Goal: Task Accomplishment & Management: Use online tool/utility

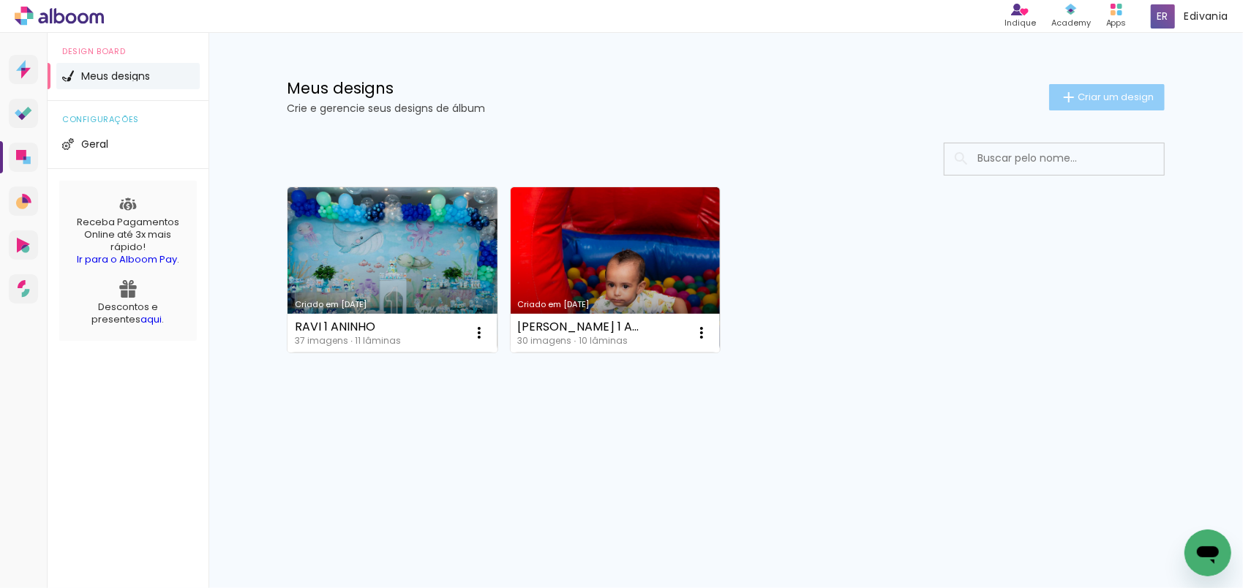
click at [1107, 99] on span "Criar um design" at bounding box center [1115, 97] width 76 height 10
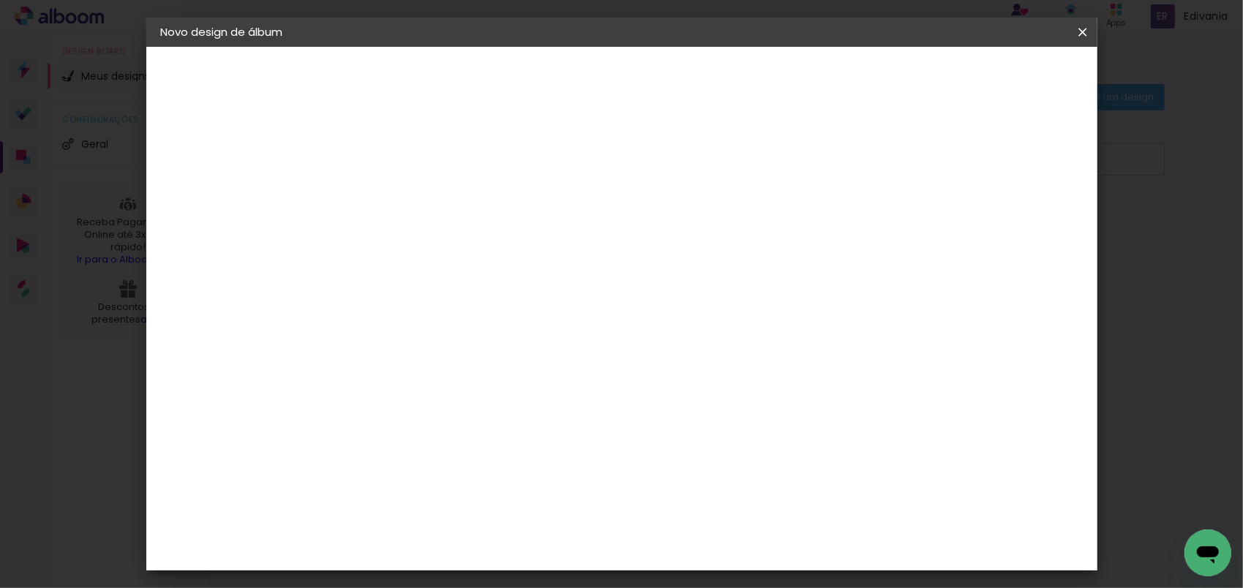
click at [400, 195] on input at bounding box center [400, 196] width 0 height 23
type input "kaleb"
type paper-input "kaleb"
click at [0, 0] on slot "Avançar" at bounding box center [0, 0] width 0 height 0
click at [0, 0] on slot "Tamanho Livre" at bounding box center [0, 0] width 0 height 0
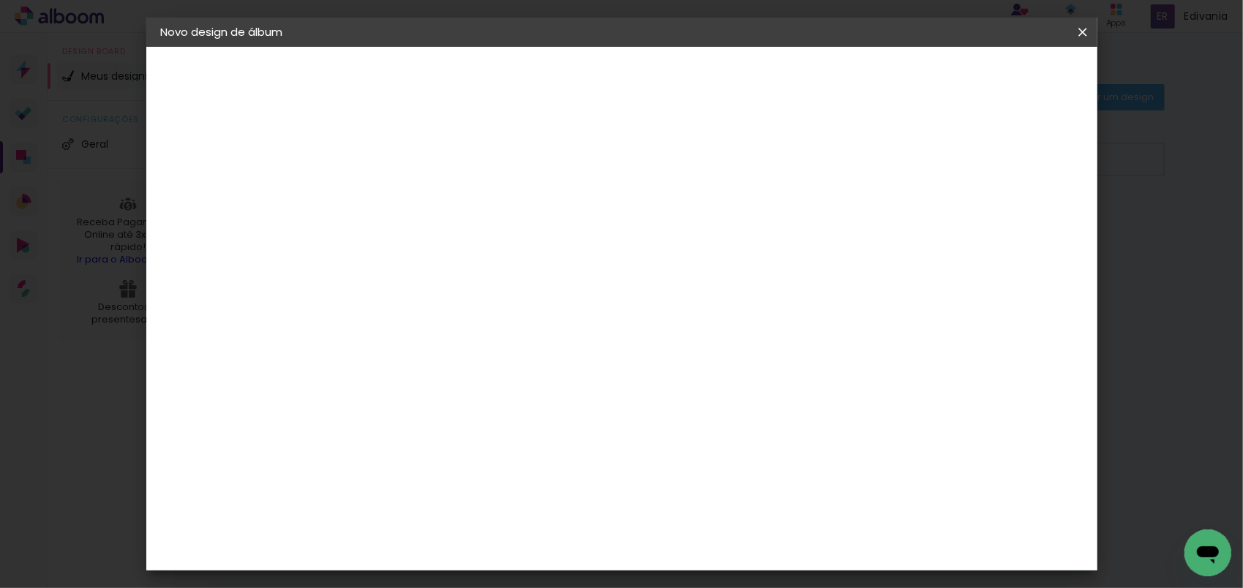
click at [0, 0] on slot "Avançar" at bounding box center [0, 0] width 0 height 0
click at [562, 225] on span "30" at bounding box center [559, 229] width 24 height 22
click at [545, 224] on div "30 cm" at bounding box center [567, 229] width 287 height 37
click at [554, 225] on span "30" at bounding box center [559, 229] width 24 height 22
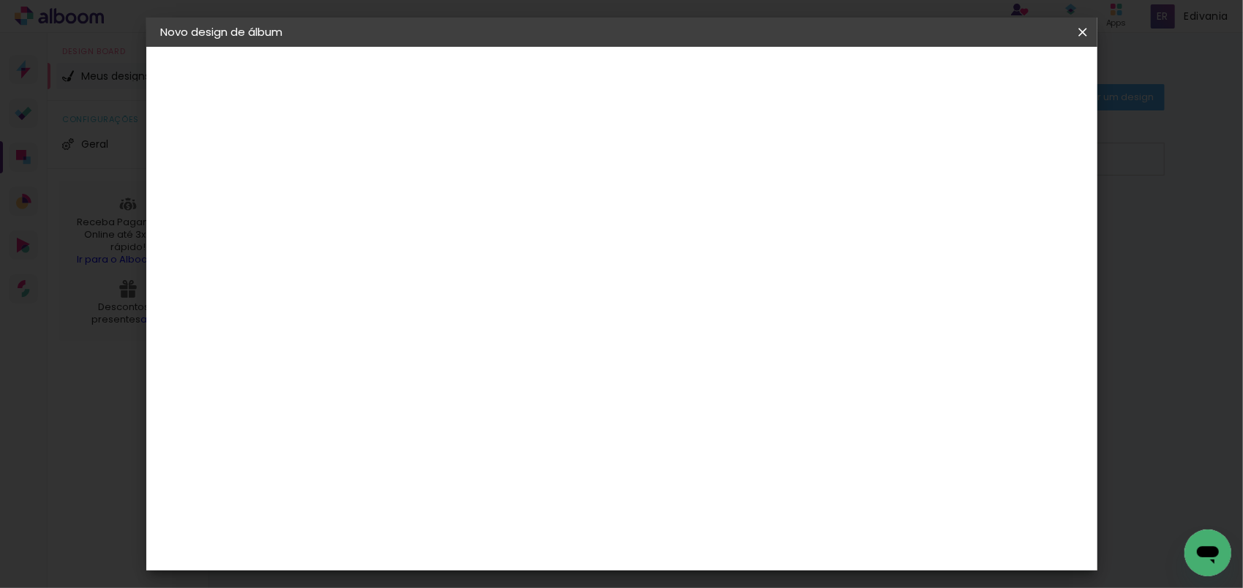
scroll to position [136, 0]
click at [715, 471] on input "60" at bounding box center [702, 474] width 38 height 22
type input "40"
type paper-input "40"
click at [416, 446] on input "30" at bounding box center [409, 447] width 38 height 22
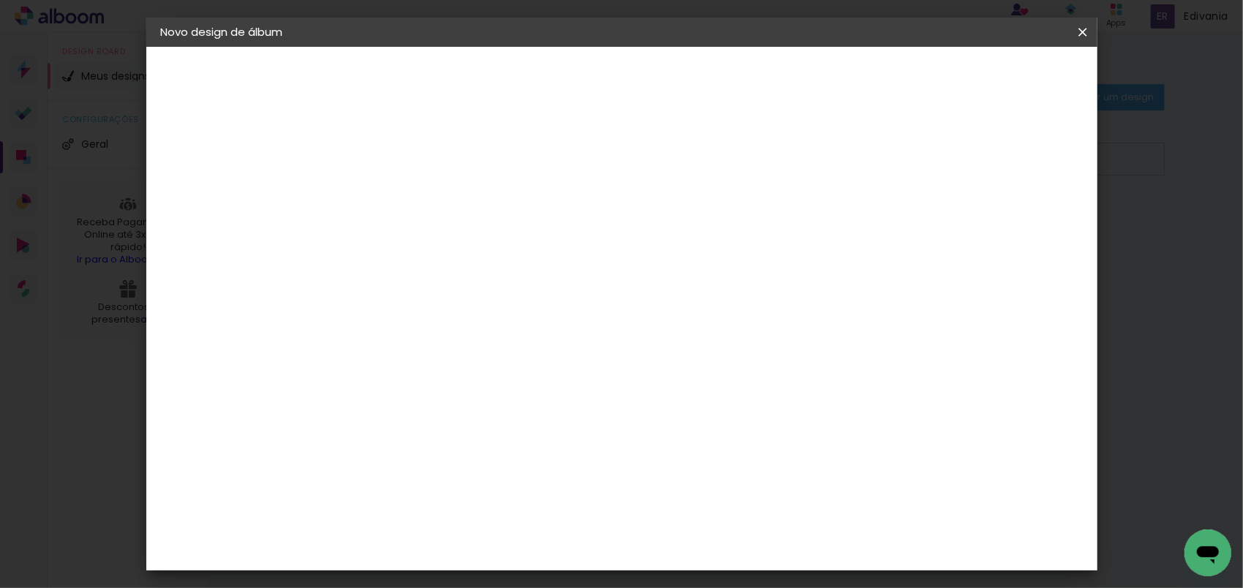
type input "20"
type paper-input "20"
click at [1005, 78] on paper-button "Iniciar design" at bounding box center [957, 77] width 96 height 25
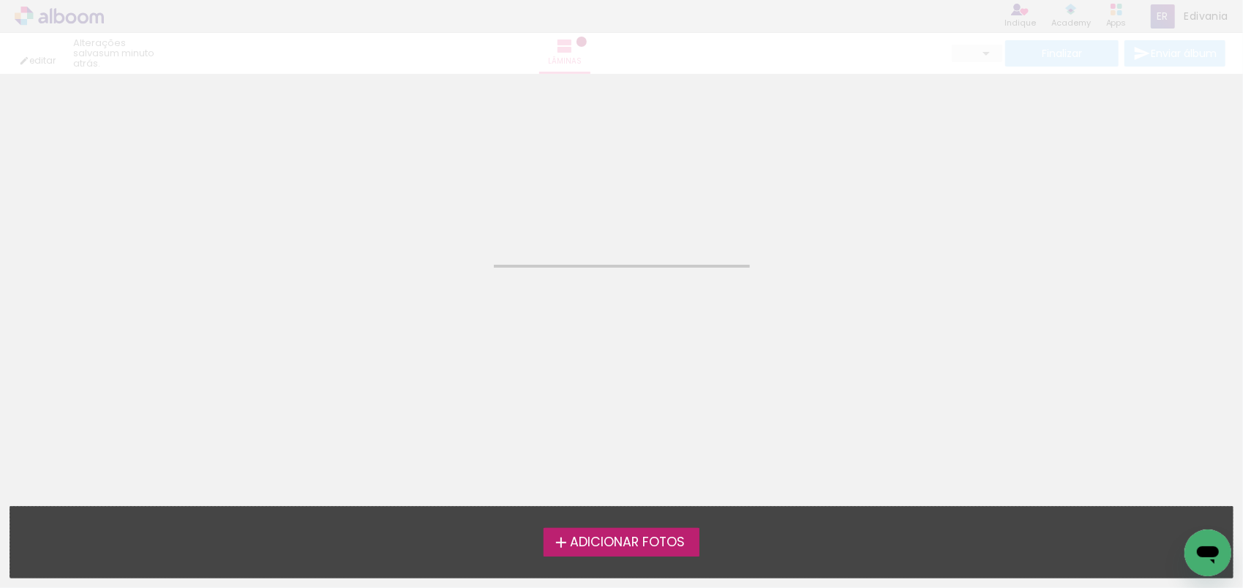
click at [691, 553] on label "Adicionar Fotos" at bounding box center [621, 542] width 156 height 28
click at [0, 0] on input "file" at bounding box center [0, 0] width 0 height 0
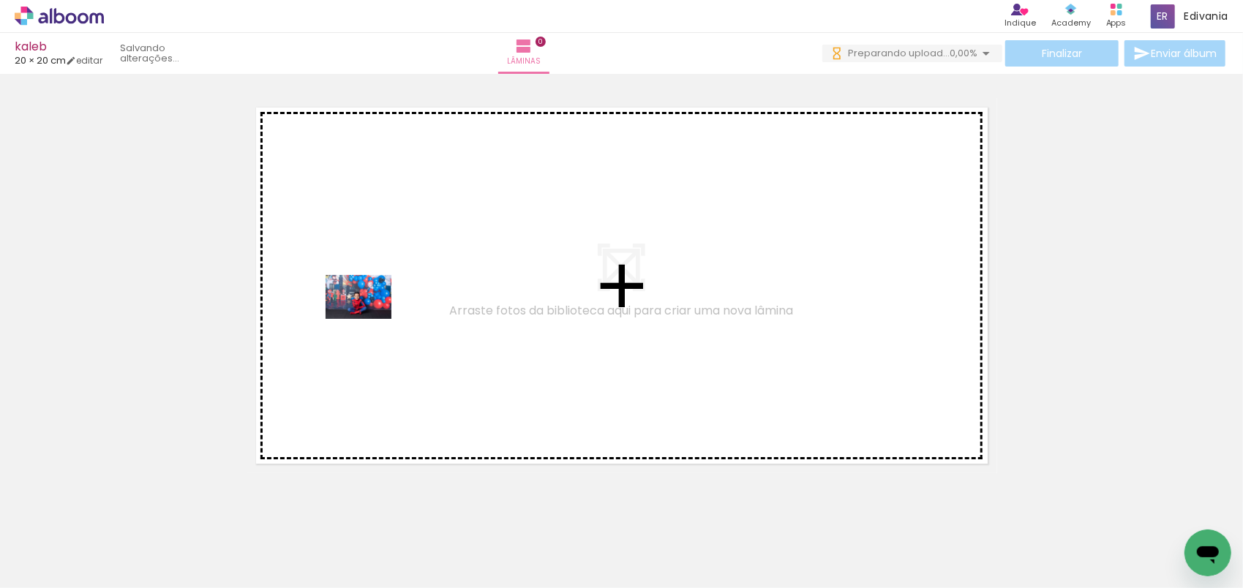
drag, startPoint x: 148, startPoint y: 528, endPoint x: 369, endPoint y: 319, distance: 304.8
click at [369, 319] on quentale-workspace at bounding box center [621, 294] width 1243 height 588
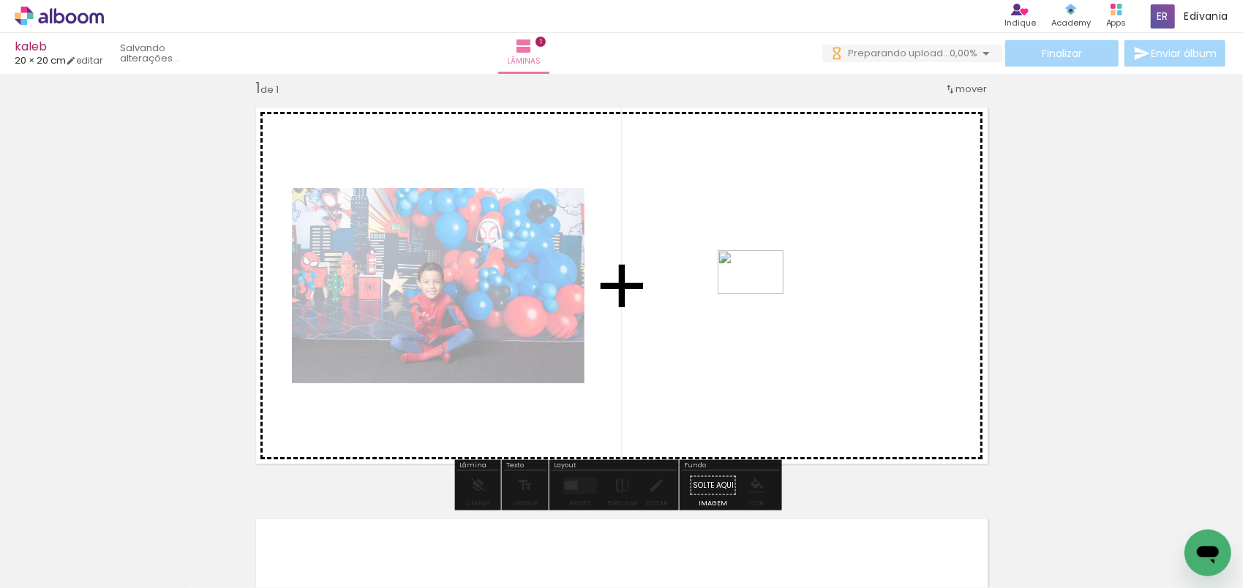
drag, startPoint x: 242, startPoint y: 532, endPoint x: 778, endPoint y: 285, distance: 590.4
click at [778, 285] on quentale-workspace at bounding box center [621, 294] width 1243 height 588
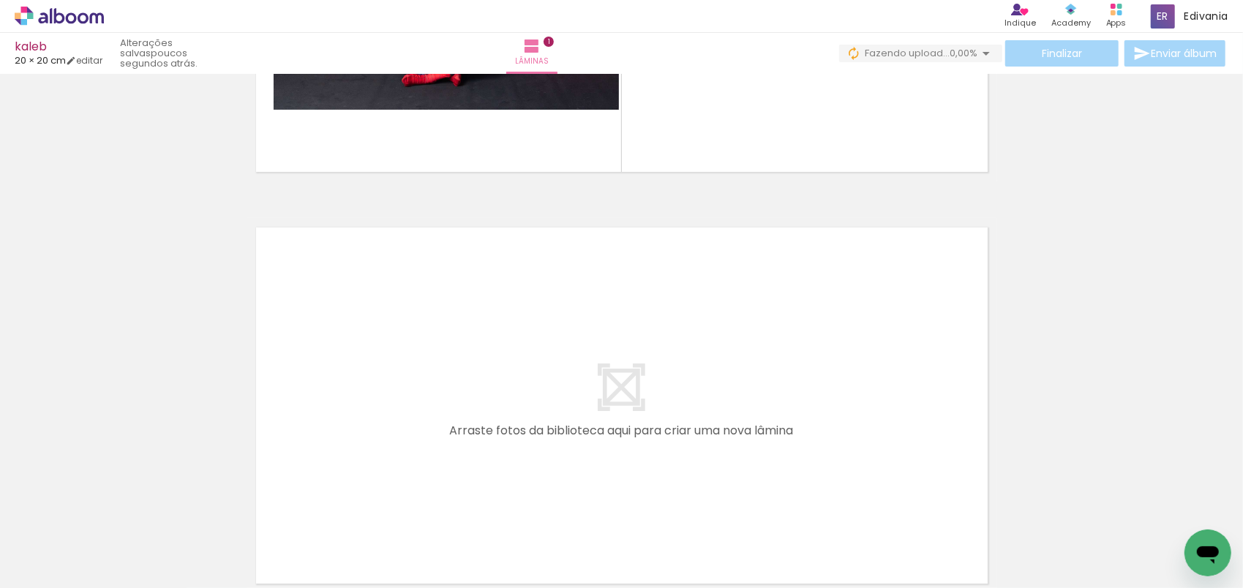
scroll to position [311, 0]
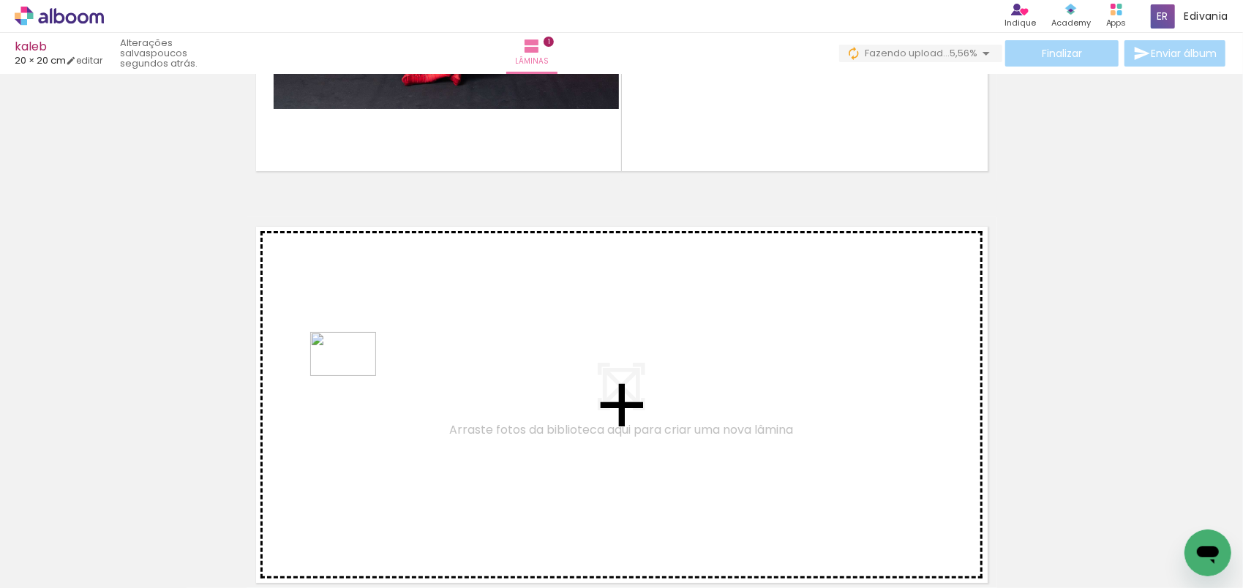
drag, startPoint x: 318, startPoint y: 538, endPoint x: 354, endPoint y: 376, distance: 166.3
click at [354, 376] on quentale-workspace at bounding box center [621, 294] width 1243 height 588
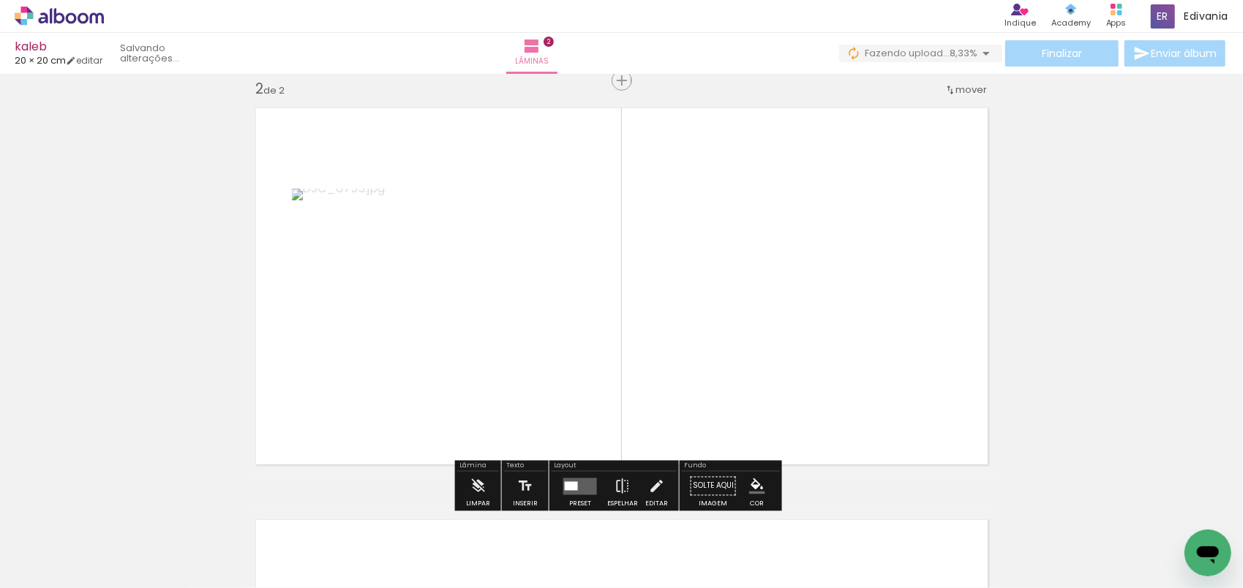
scroll to position [430, 0]
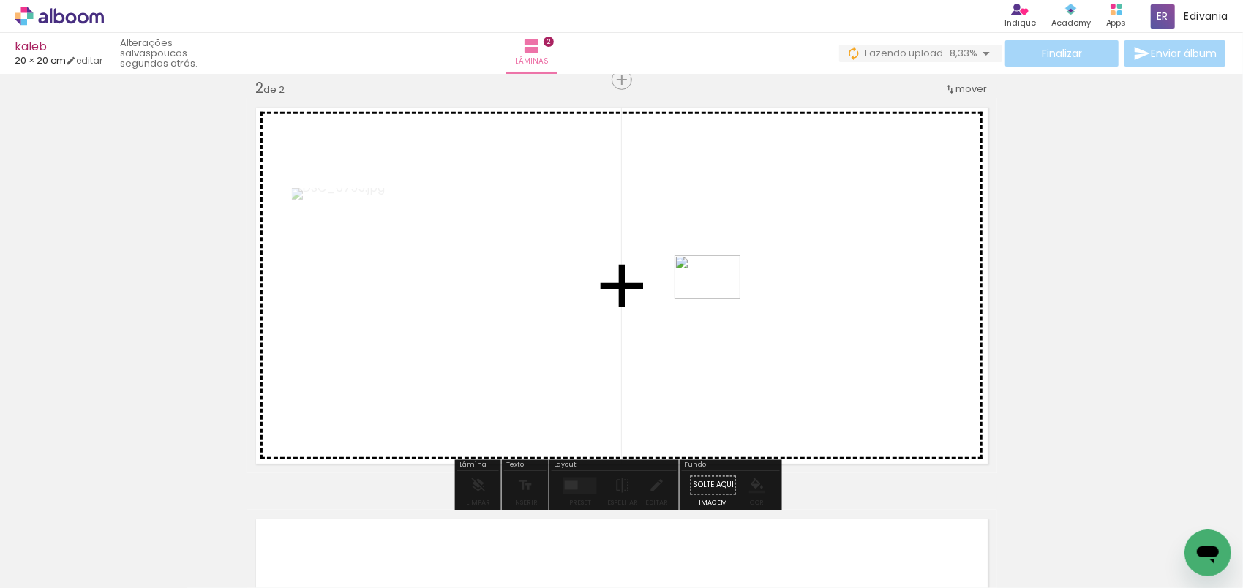
drag, startPoint x: 397, startPoint y: 547, endPoint x: 530, endPoint y: 587, distance: 138.4
click at [718, 300] on quentale-workspace at bounding box center [621, 294] width 1243 height 588
drag, startPoint x: 475, startPoint y: 534, endPoint x: 454, endPoint y: 347, distance: 188.5
click at [454, 347] on quentale-workspace at bounding box center [621, 294] width 1243 height 588
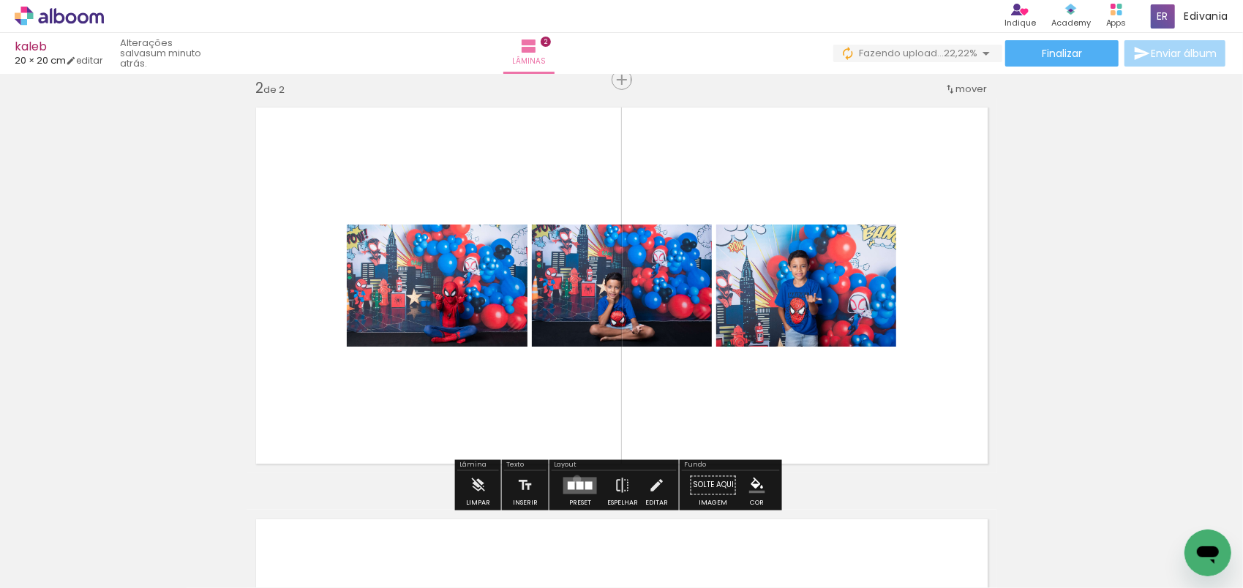
click at [573, 478] on quentale-layouter at bounding box center [580, 485] width 34 height 17
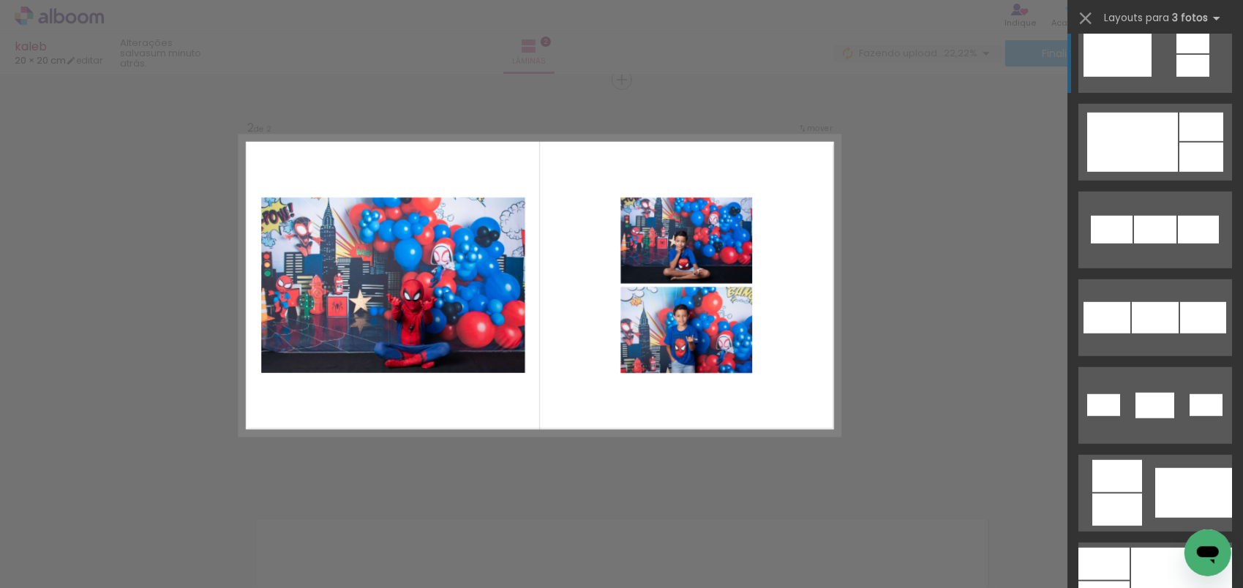
scroll to position [731, 0]
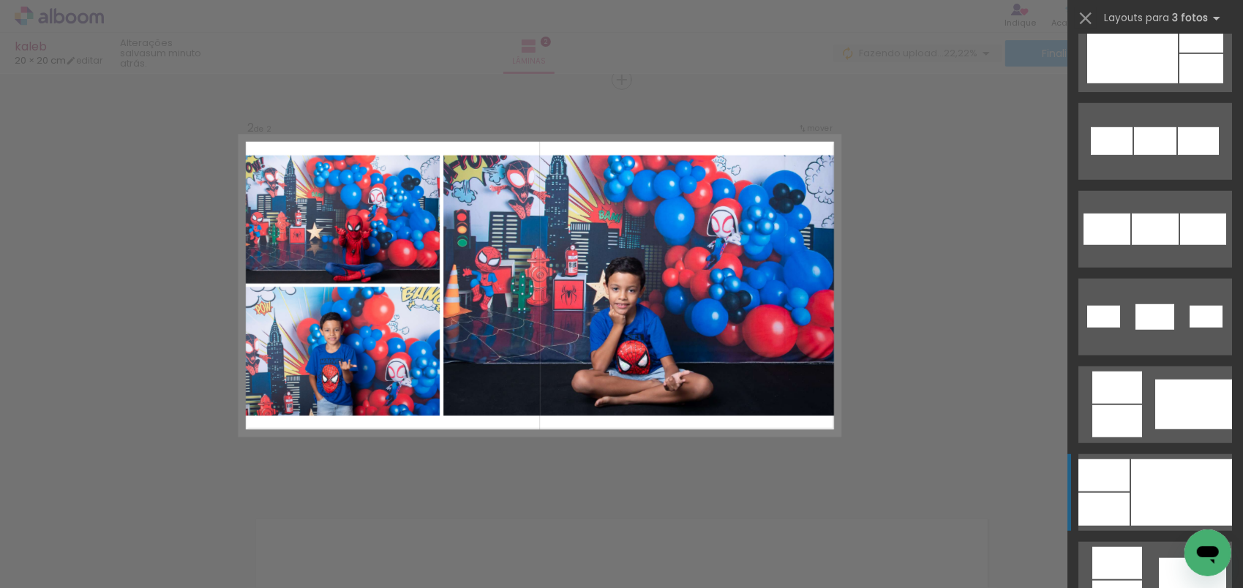
click at [1116, 472] on div at bounding box center [1103, 475] width 51 height 32
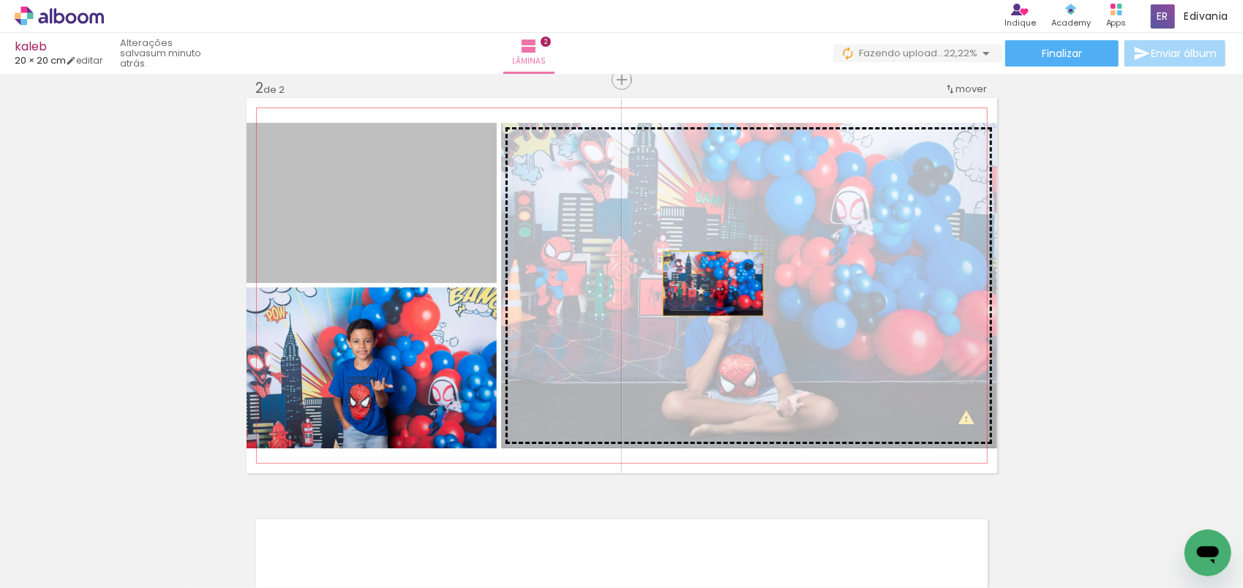
drag, startPoint x: 374, startPoint y: 218, endPoint x: 709, endPoint y: 282, distance: 341.1
click at [0, 0] on slot at bounding box center [0, 0] width 0 height 0
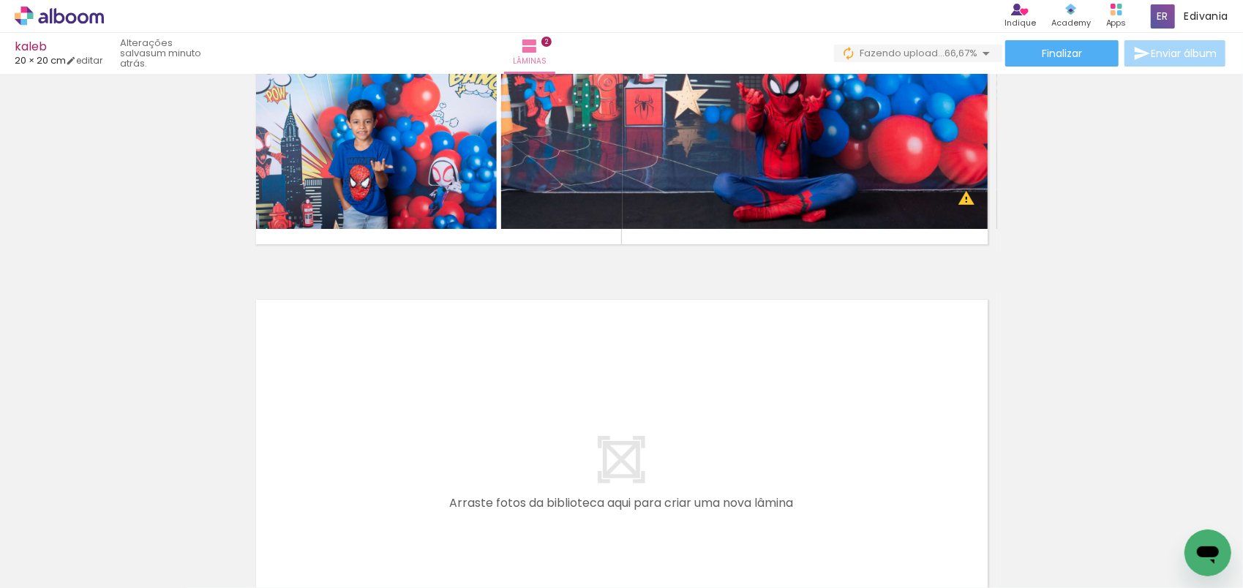
scroll to position [0, 1785]
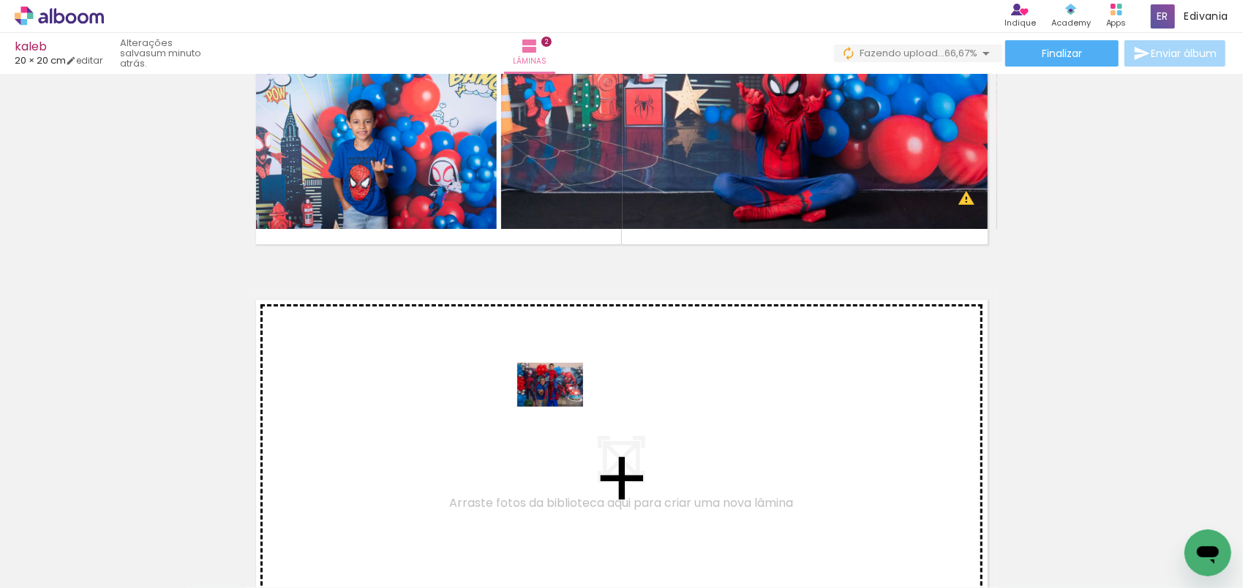
drag, startPoint x: 751, startPoint y: 546, endPoint x: 561, endPoint y: 407, distance: 235.5
click at [561, 407] on quentale-workspace at bounding box center [621, 294] width 1243 height 588
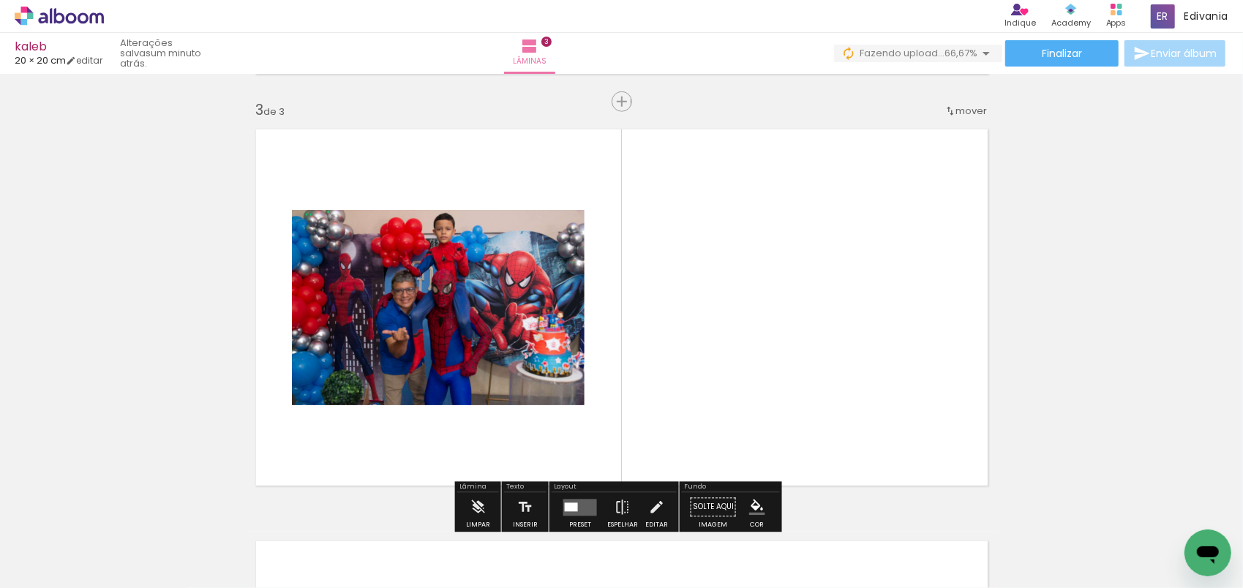
scroll to position [842, 0]
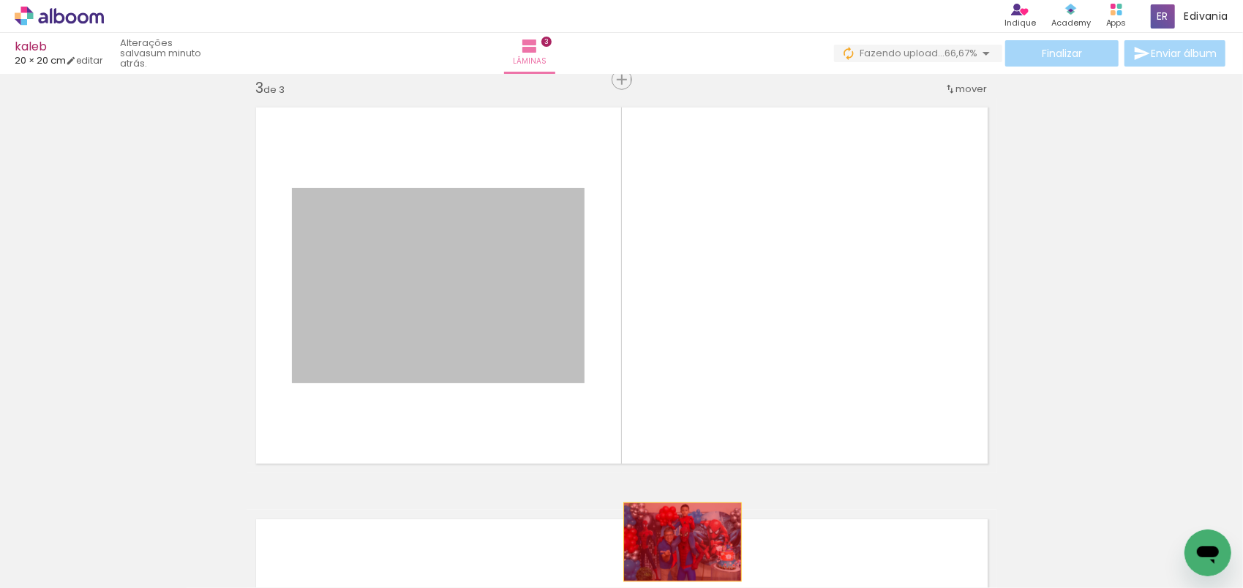
drag, startPoint x: 492, startPoint y: 308, endPoint x: 677, endPoint y: 542, distance: 297.9
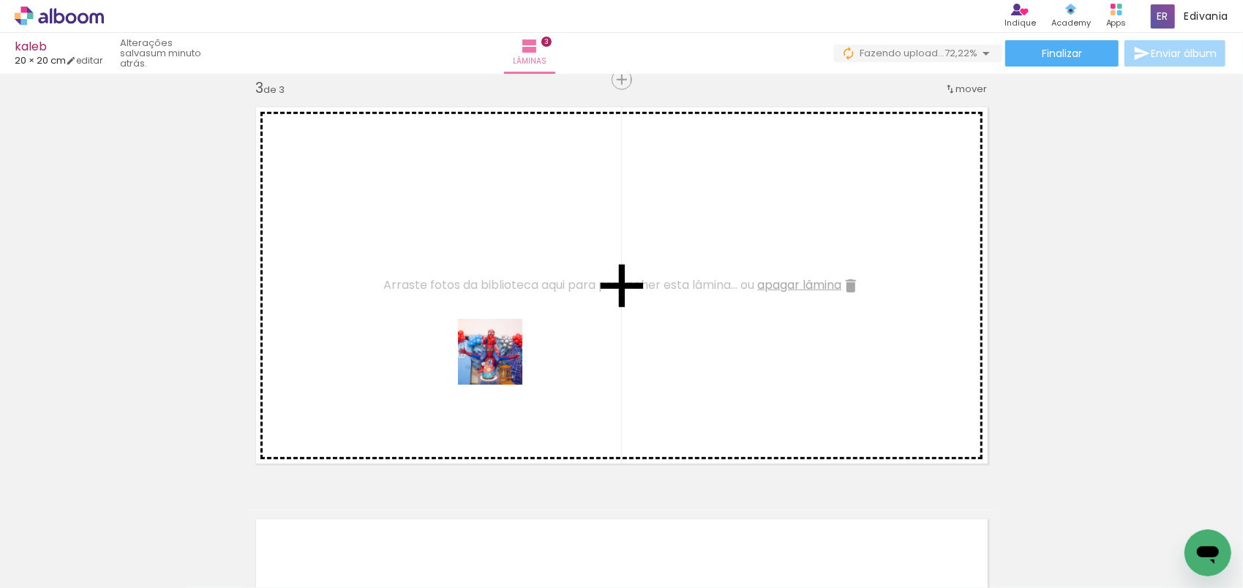
drag, startPoint x: 661, startPoint y: 538, endPoint x: 502, endPoint y: 363, distance: 237.2
click at [502, 363] on quentale-workspace at bounding box center [621, 294] width 1243 height 588
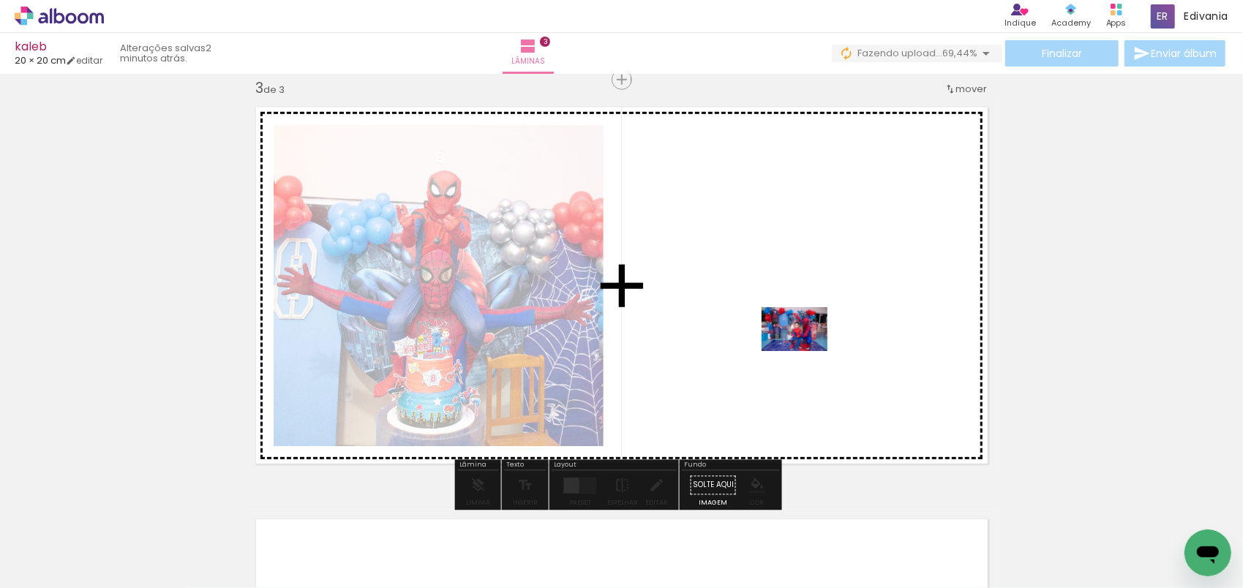
drag, startPoint x: 862, startPoint y: 442, endPoint x: 805, endPoint y: 351, distance: 106.8
click at [805, 351] on quentale-workspace at bounding box center [621, 294] width 1243 height 588
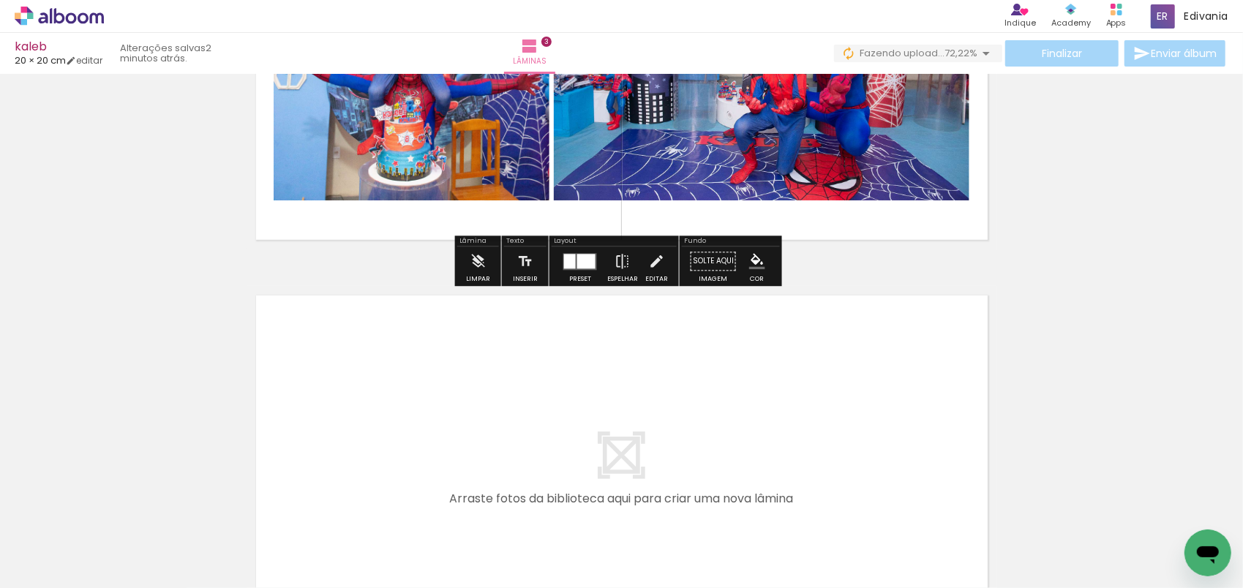
scroll to position [1208, 0]
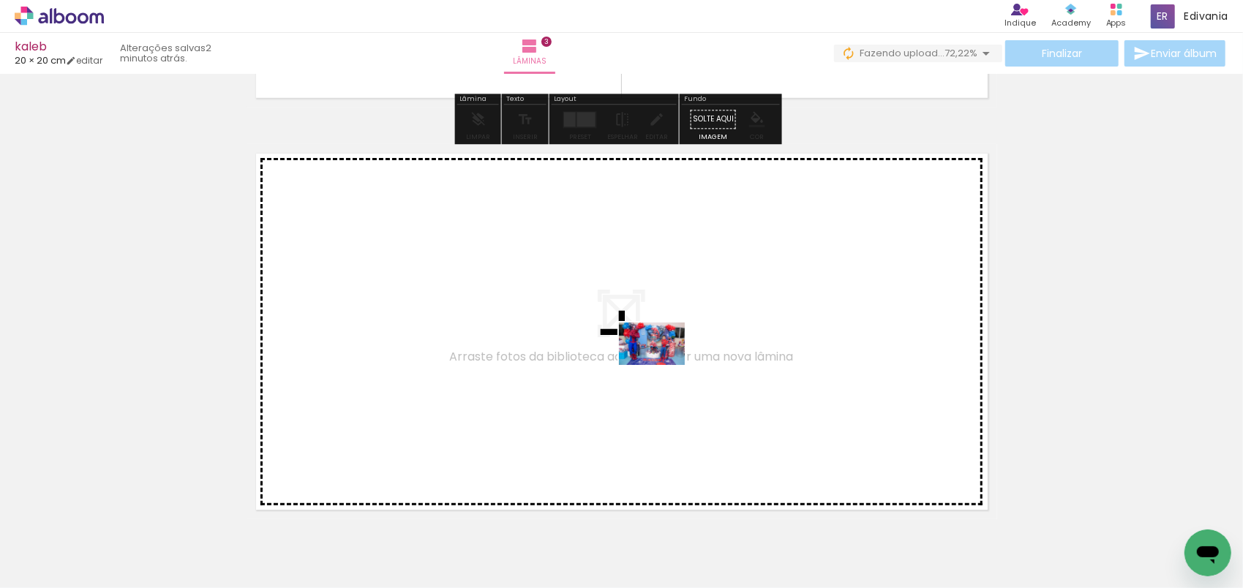
drag, startPoint x: 917, startPoint y: 524, endPoint x: 1006, endPoint y: 445, distance: 119.7
click at [667, 366] on quentale-workspace at bounding box center [621, 294] width 1243 height 588
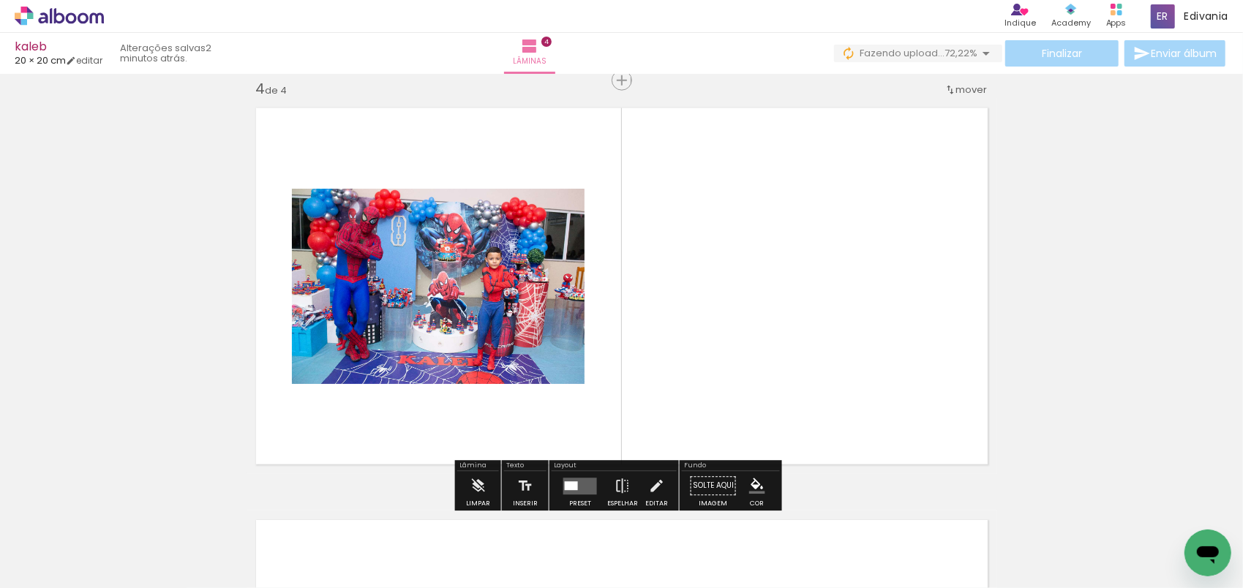
scroll to position [1254, 0]
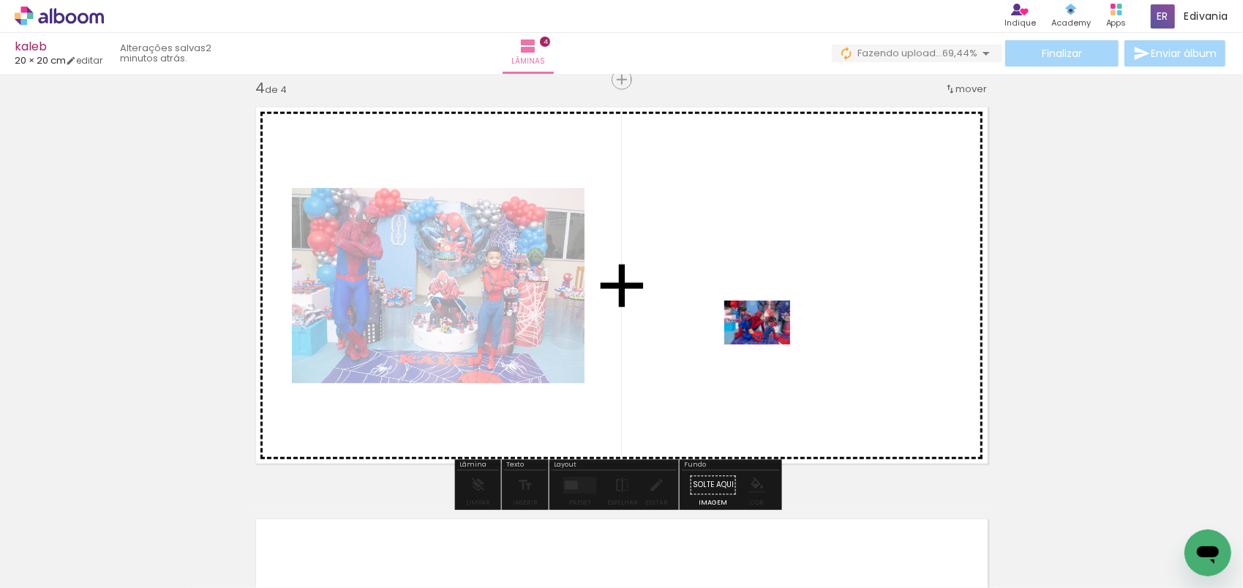
drag, startPoint x: 1035, startPoint y: 535, endPoint x: 768, endPoint y: 345, distance: 327.8
click at [768, 345] on quentale-workspace at bounding box center [621, 294] width 1243 height 588
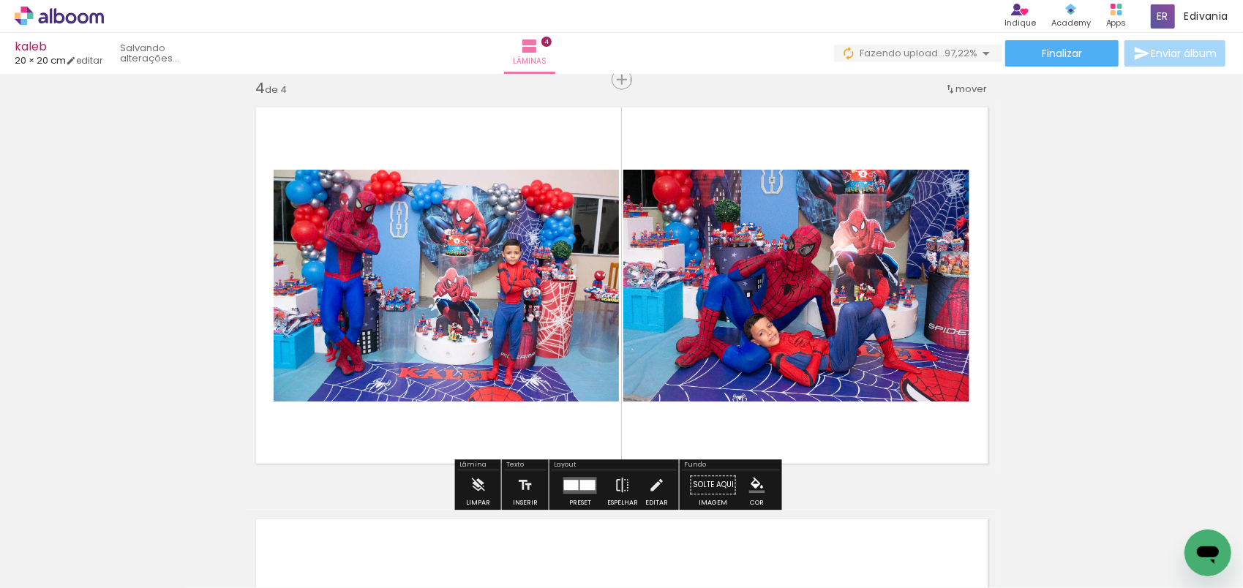
click at [582, 482] on div at bounding box center [587, 485] width 15 height 10
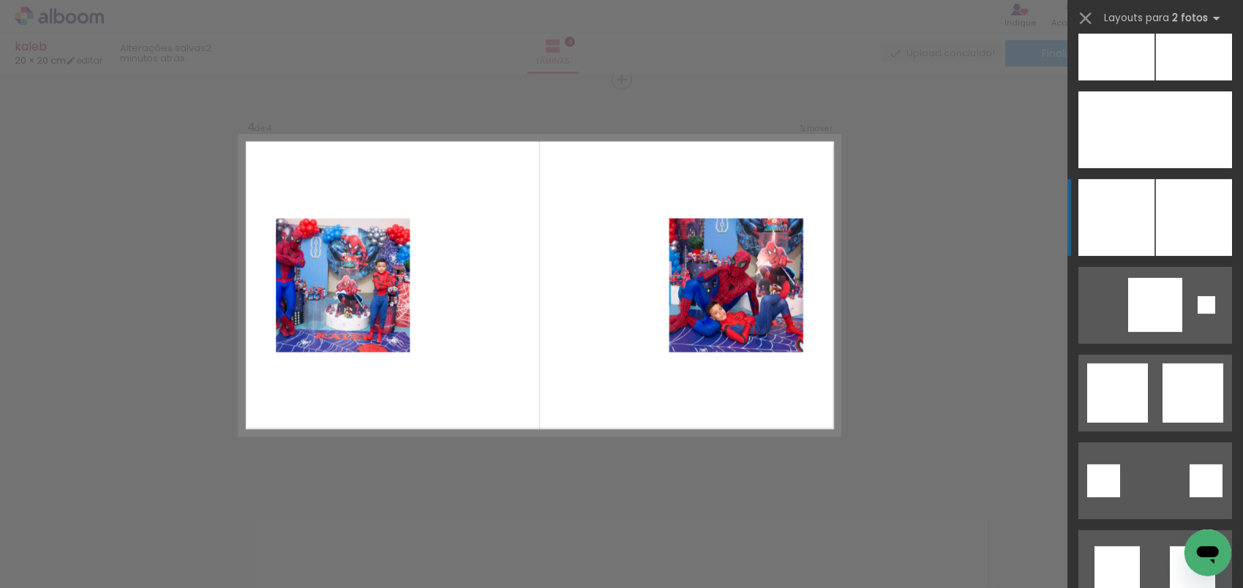
scroll to position [3950, 0]
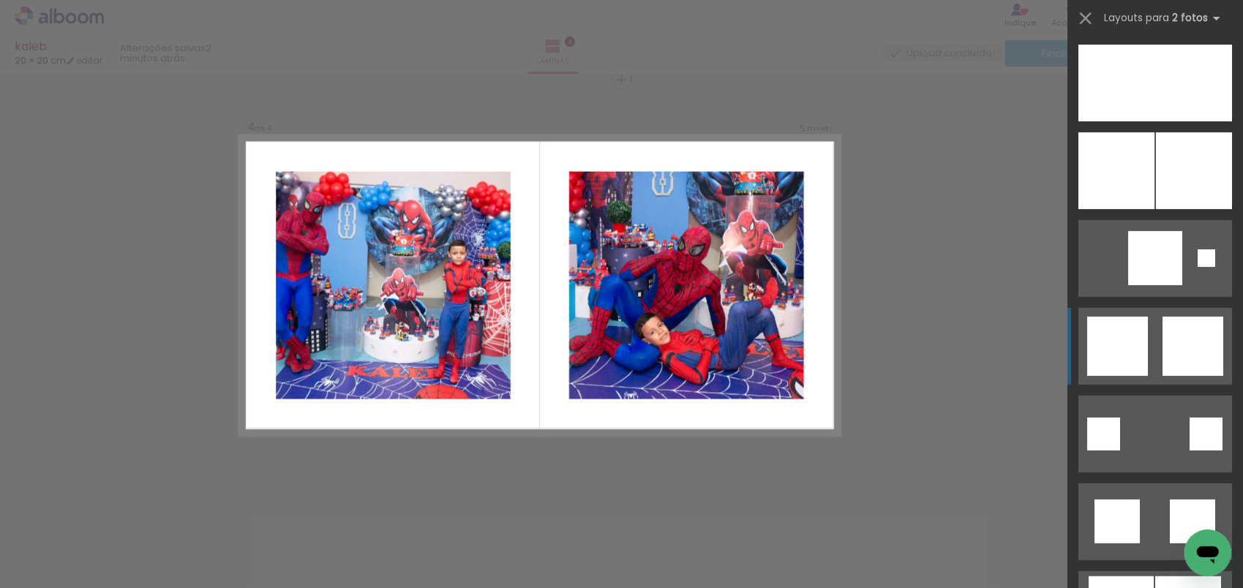
click at [1103, 363] on div at bounding box center [1117, 346] width 61 height 59
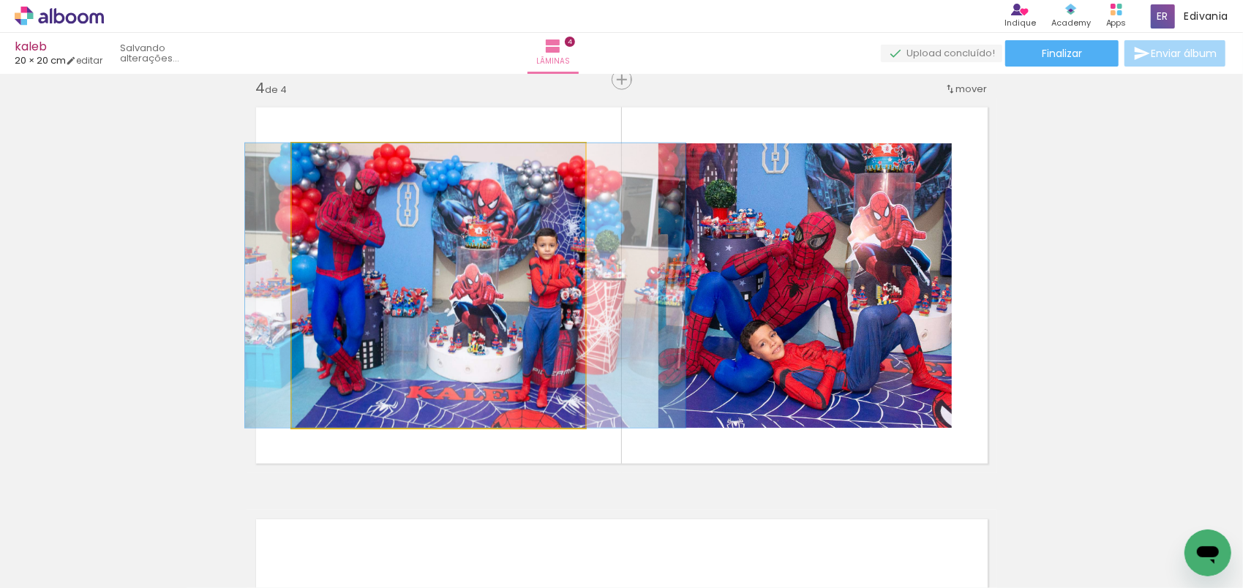
drag, startPoint x: 391, startPoint y: 233, endPoint x: 419, endPoint y: 237, distance: 28.1
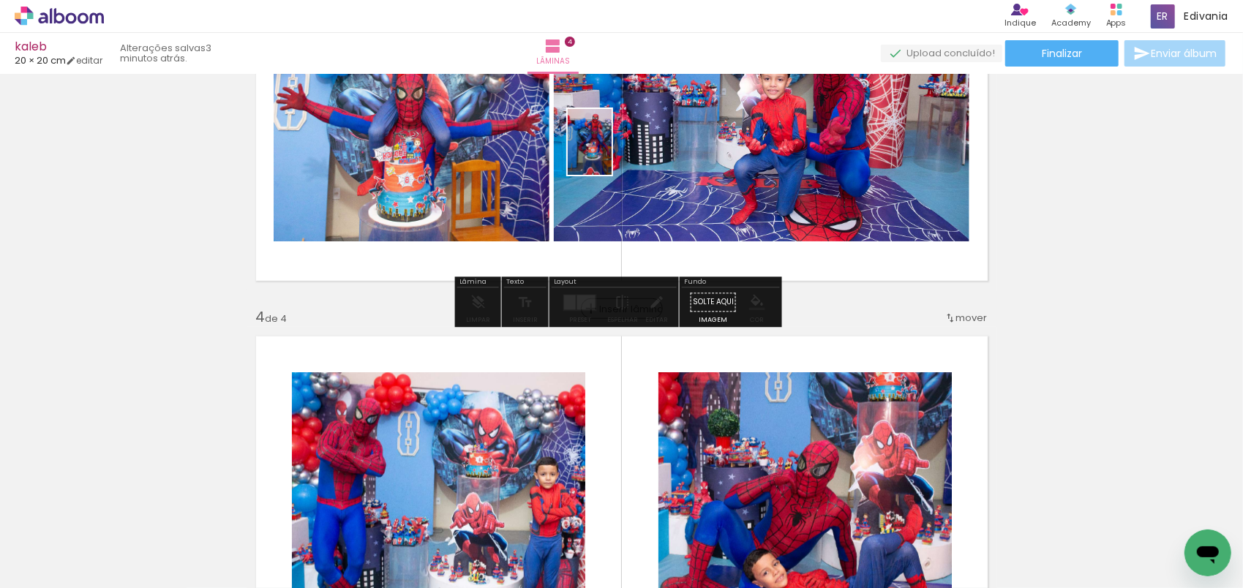
scroll to position [961, 0]
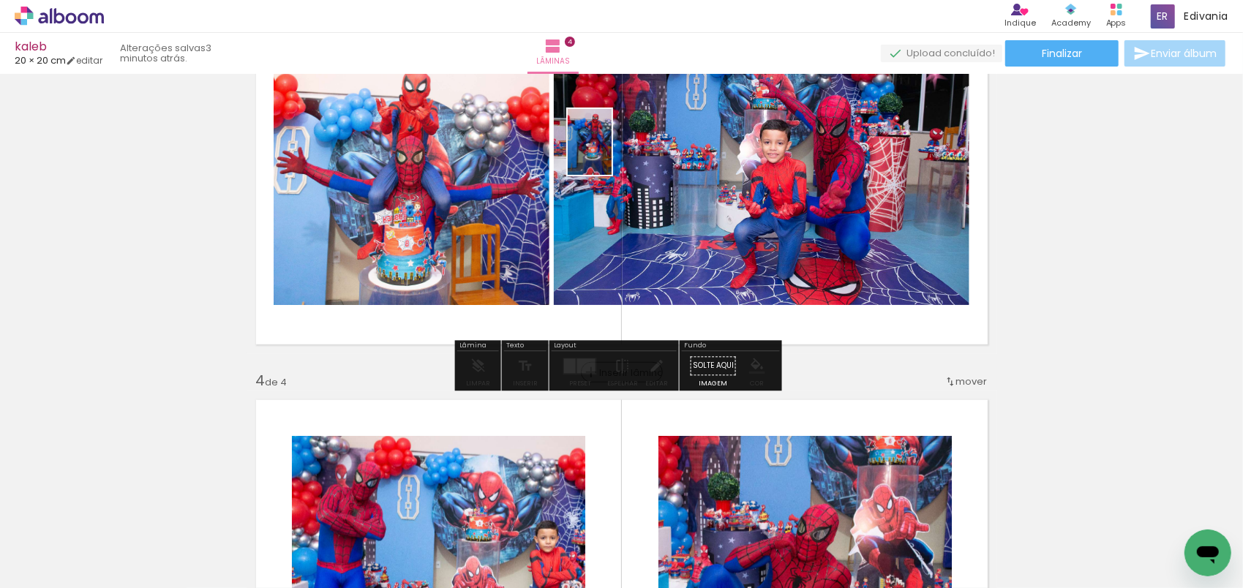
drag, startPoint x: 540, startPoint y: 539, endPoint x: 611, endPoint y: 153, distance: 392.8
click at [611, 153] on quentale-workspace at bounding box center [621, 294] width 1243 height 588
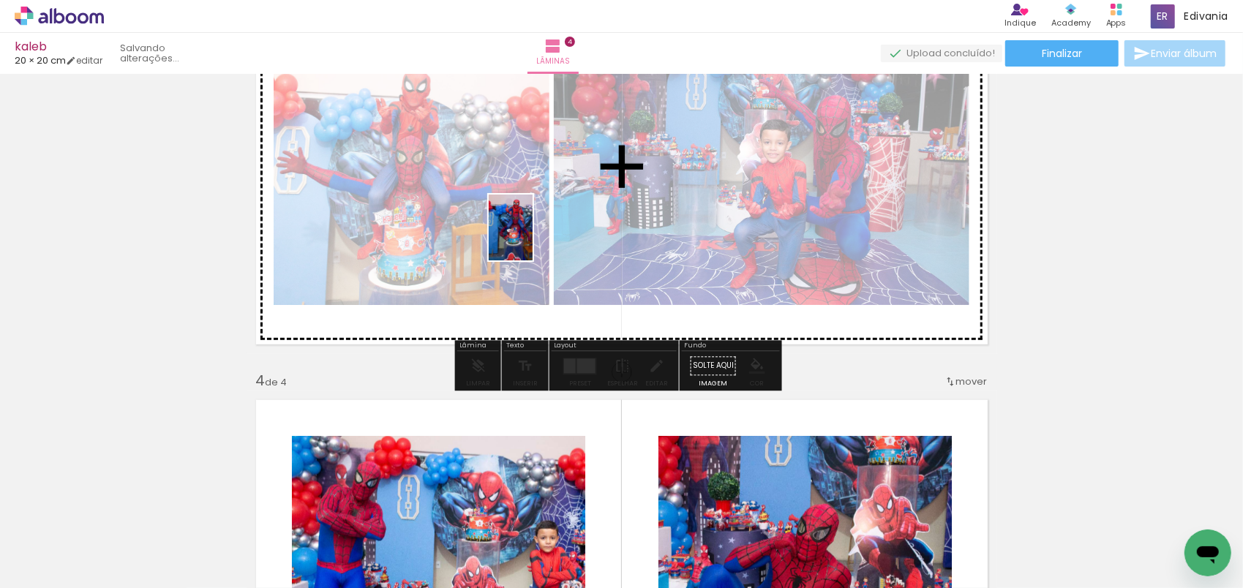
drag, startPoint x: 536, startPoint y: 531, endPoint x: 529, endPoint y: 222, distance: 308.8
click at [529, 224] on quentale-workspace at bounding box center [621, 294] width 1243 height 588
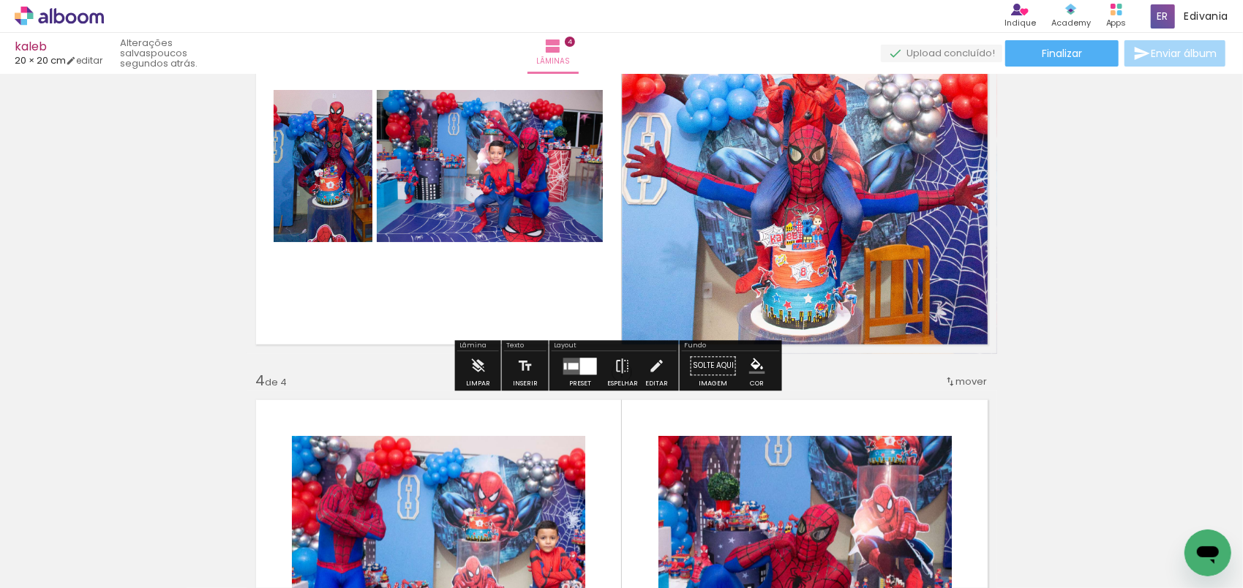
click at [580, 364] on div at bounding box center [588, 366] width 17 height 17
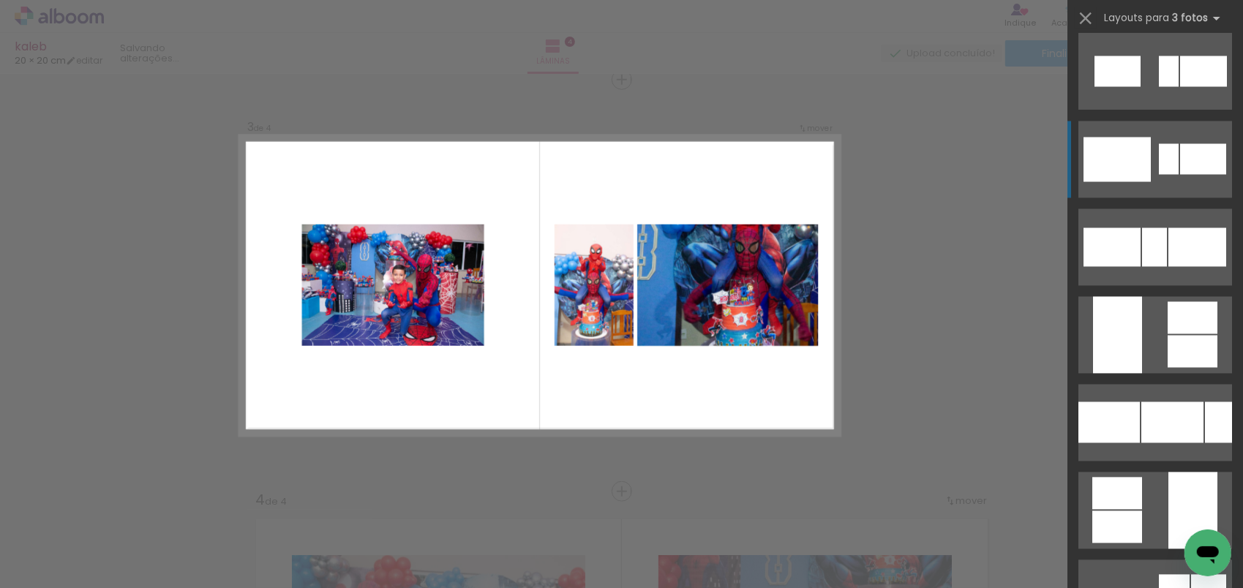
scroll to position [5632, 0]
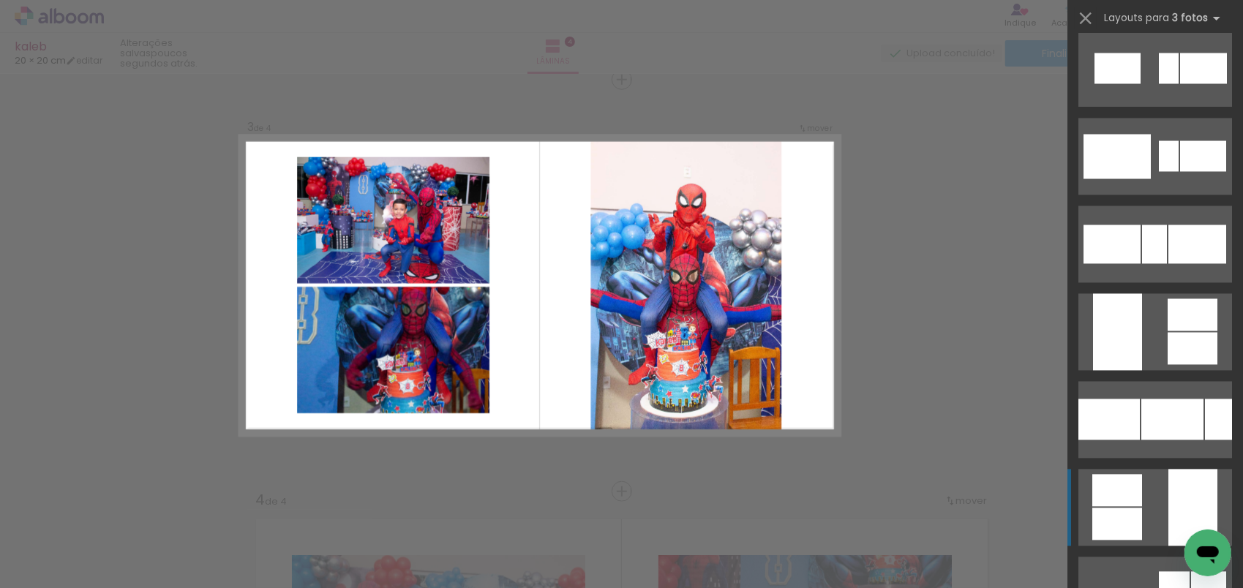
click at [1122, 508] on div at bounding box center [1117, 524] width 50 height 32
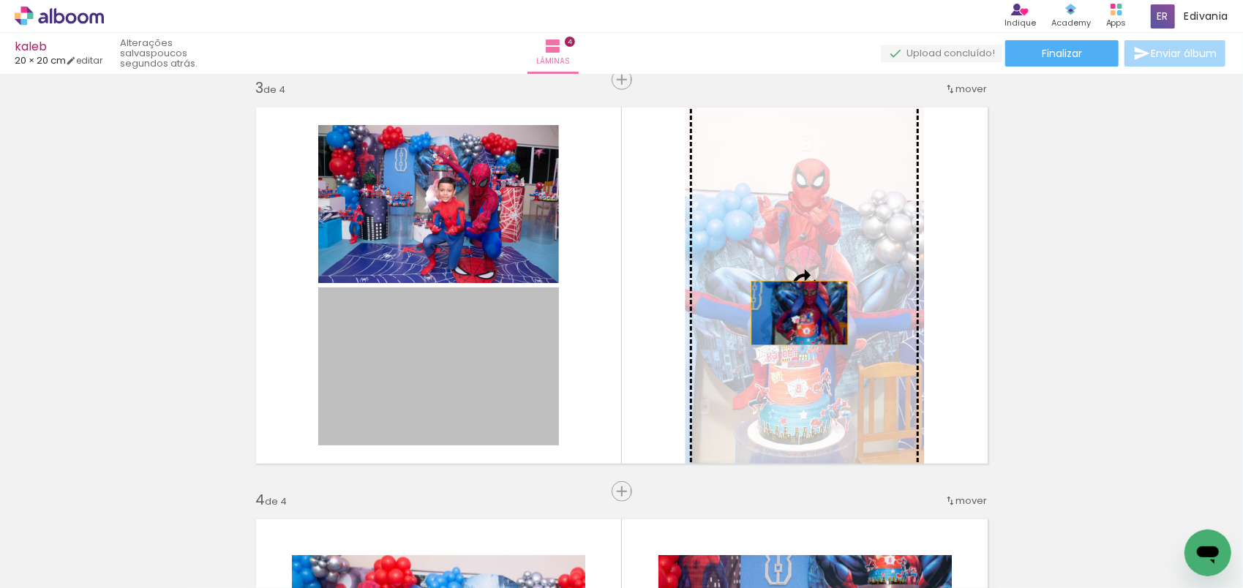
drag, startPoint x: 474, startPoint y: 339, endPoint x: 794, endPoint y: 313, distance: 320.7
click at [0, 0] on slot at bounding box center [0, 0] width 0 height 0
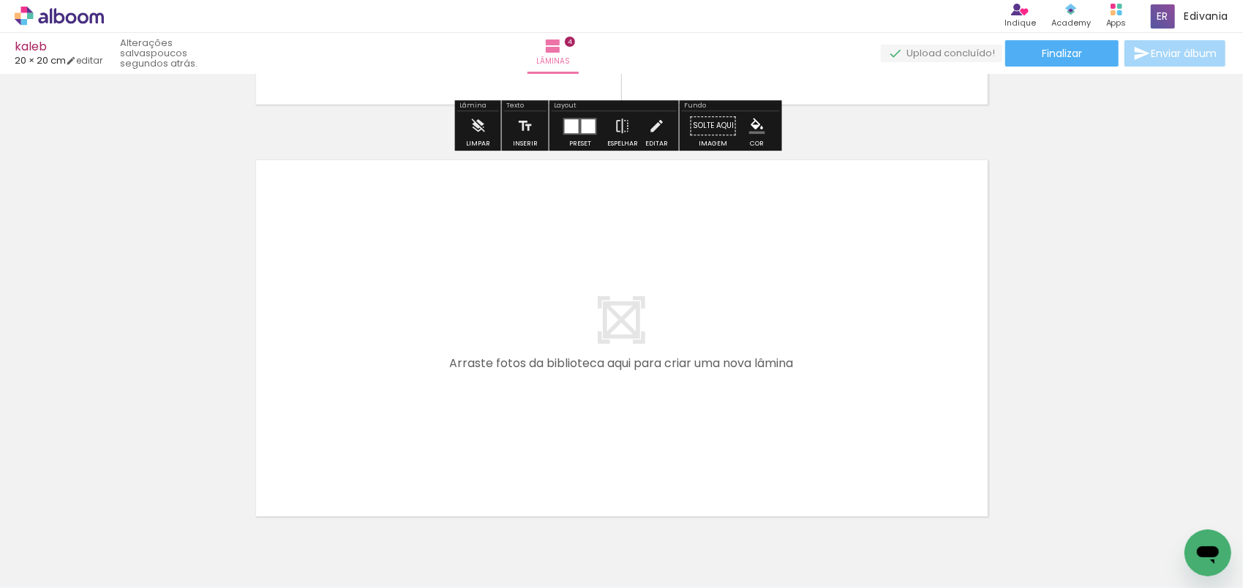
scroll to position [1647, 0]
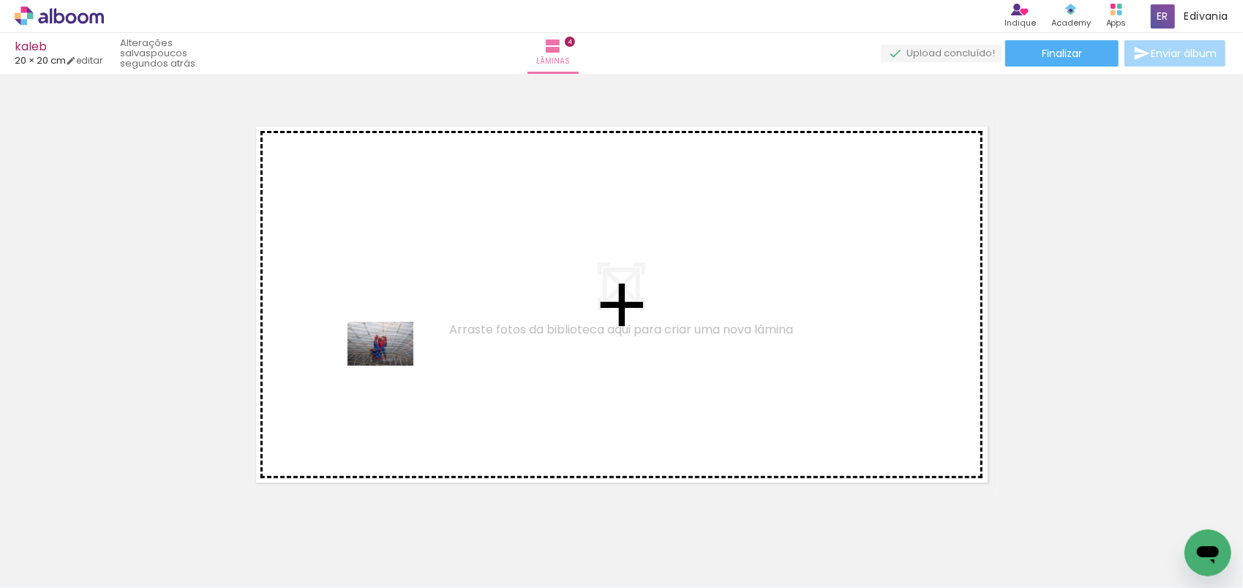
drag, startPoint x: 358, startPoint y: 540, endPoint x: 391, endPoint y: 364, distance: 178.6
click at [391, 364] on quentale-workspace at bounding box center [621, 294] width 1243 height 588
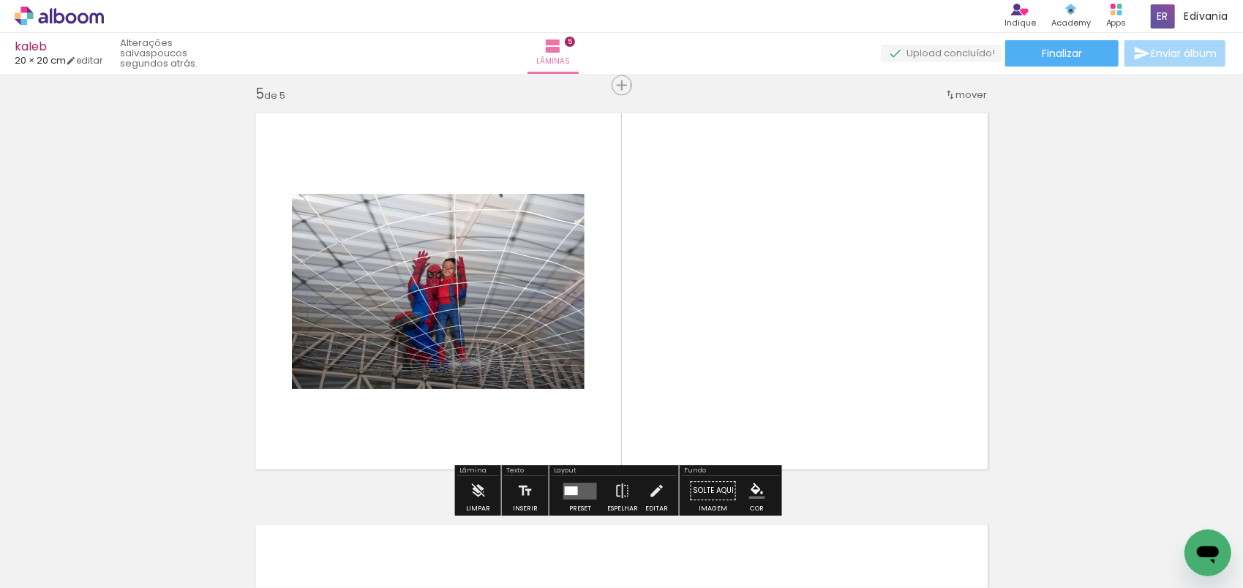
scroll to position [1666, 0]
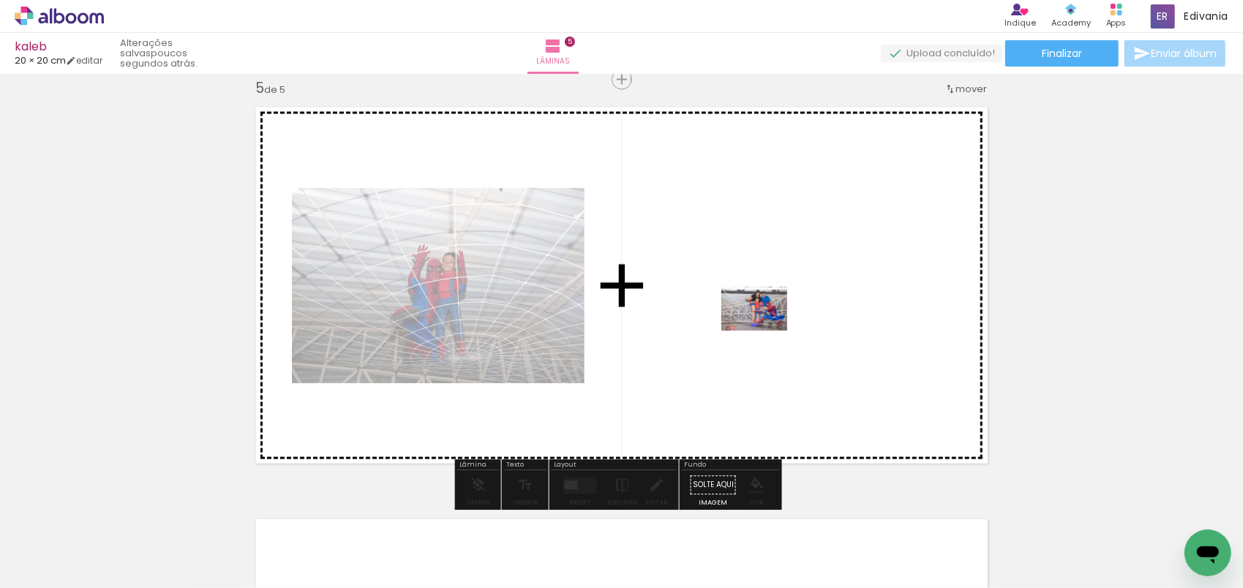
drag, startPoint x: 458, startPoint y: 547, endPoint x: 765, endPoint y: 331, distance: 375.8
click at [765, 331] on quentale-workspace at bounding box center [621, 294] width 1243 height 588
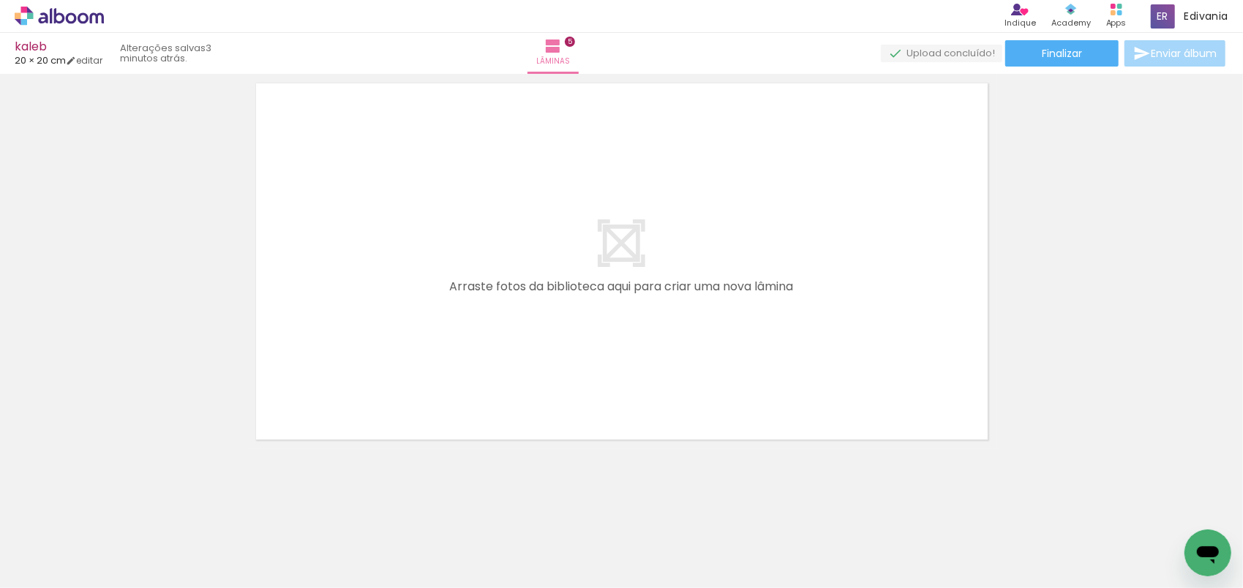
scroll to position [2104, 0]
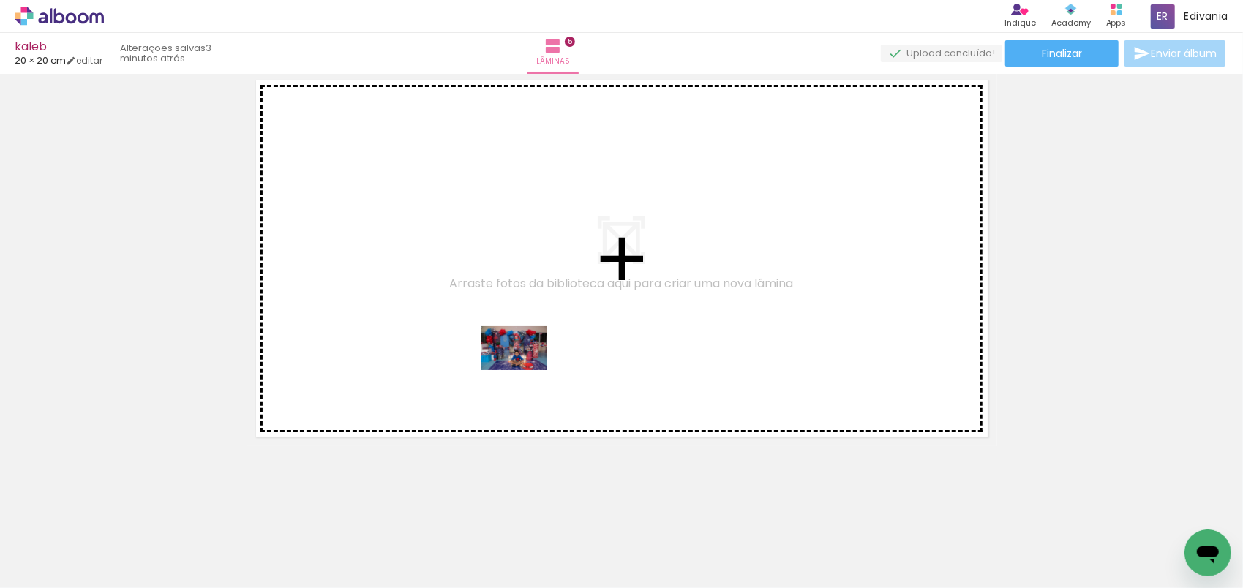
drag, startPoint x: 380, startPoint y: 540, endPoint x: 525, endPoint y: 369, distance: 224.1
click at [525, 369] on quentale-workspace at bounding box center [621, 294] width 1243 height 588
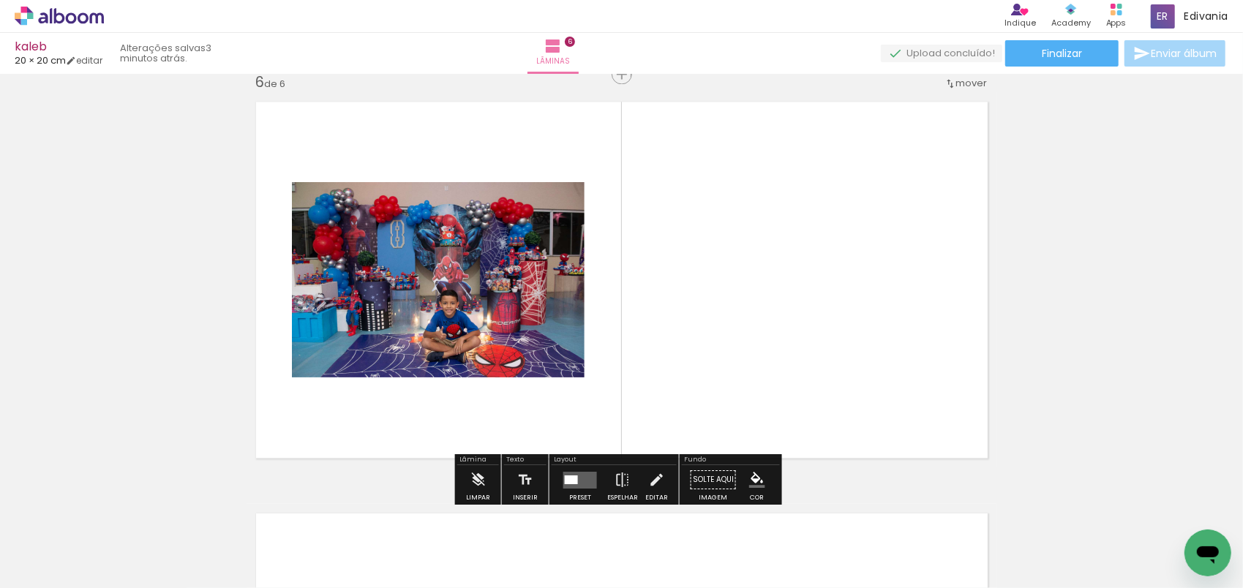
scroll to position [2077, 0]
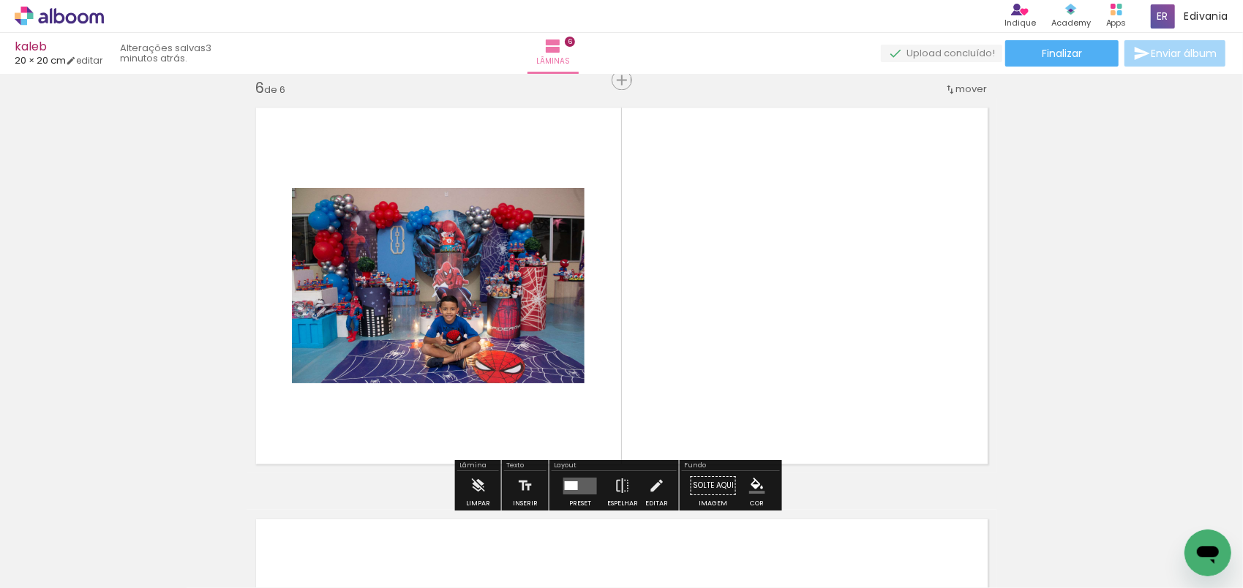
click at [576, 492] on quentale-layouter at bounding box center [580, 485] width 34 height 17
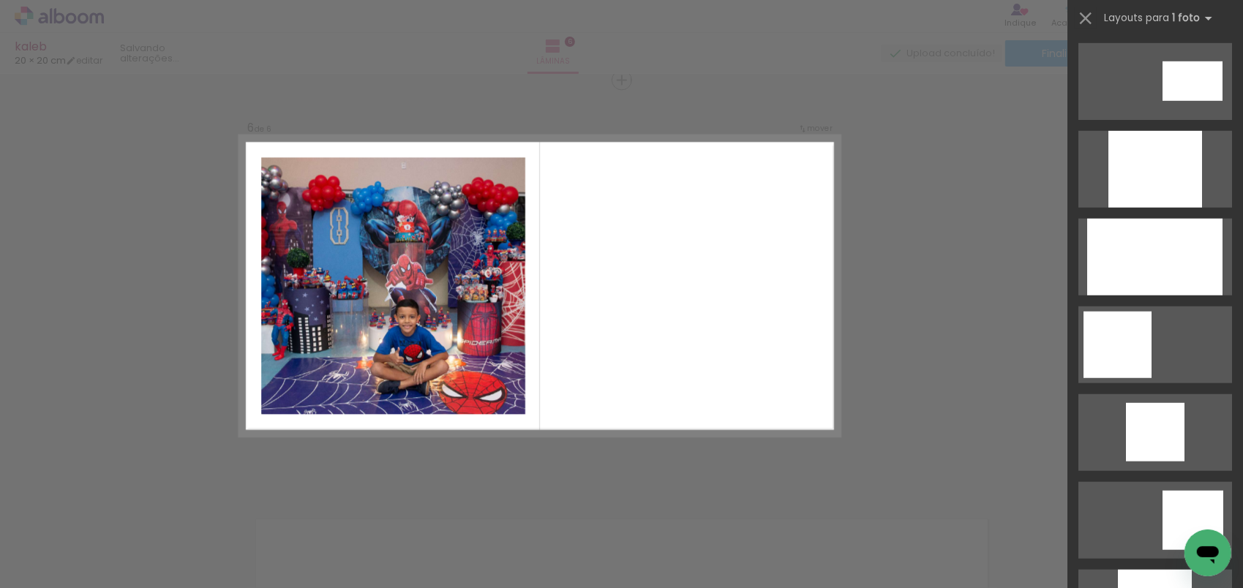
scroll to position [805, 0]
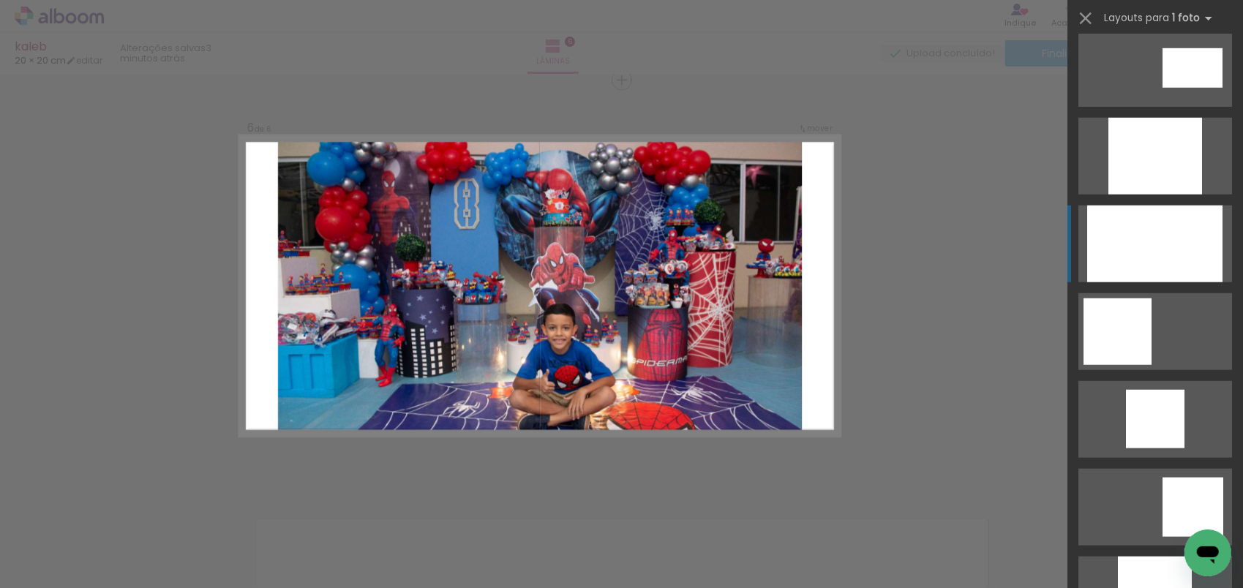
click at [1155, 271] on div at bounding box center [1154, 244] width 135 height 77
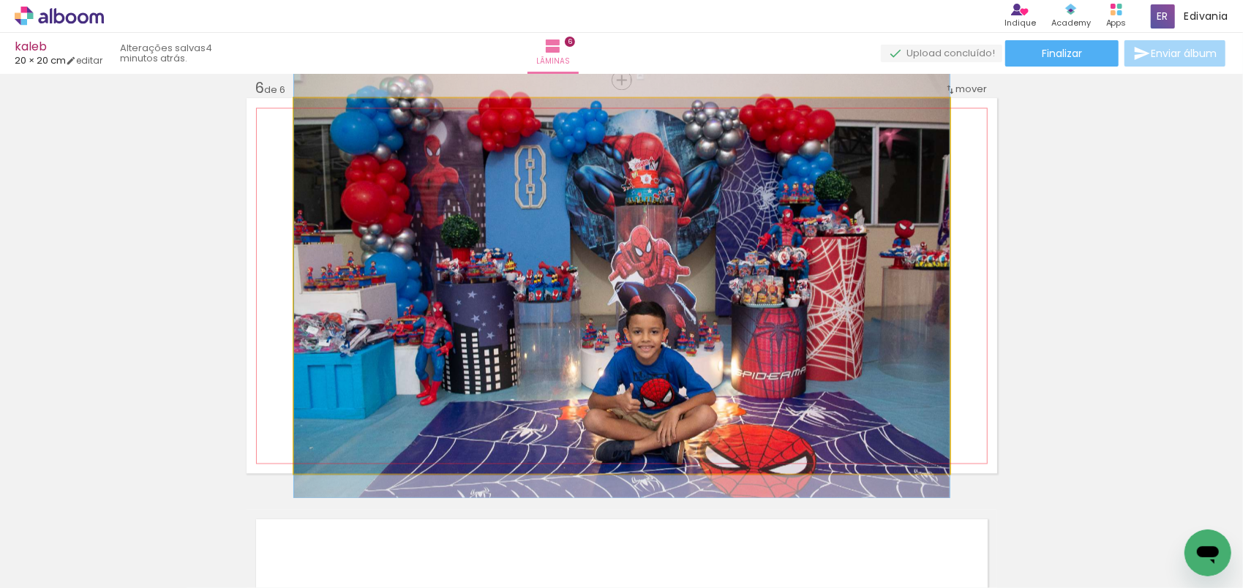
drag, startPoint x: 614, startPoint y: 275, endPoint x: 619, endPoint y: 268, distance: 7.9
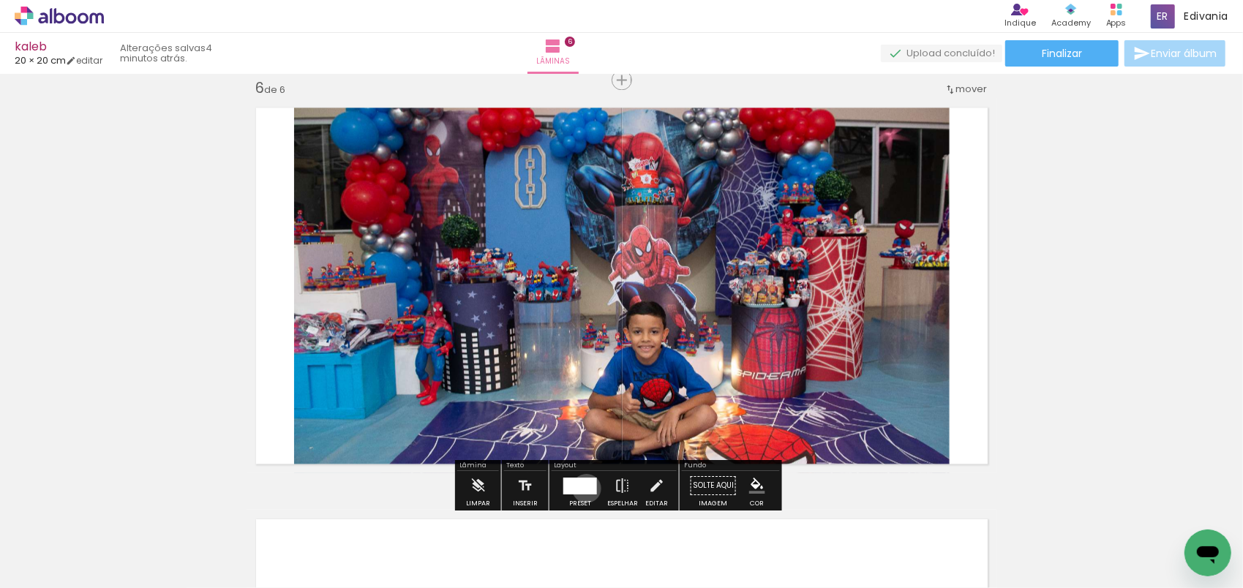
drag, startPoint x: 583, startPoint y: 487, endPoint x: 591, endPoint y: 480, distance: 10.9
click at [583, 486] on div at bounding box center [580, 485] width 34 height 17
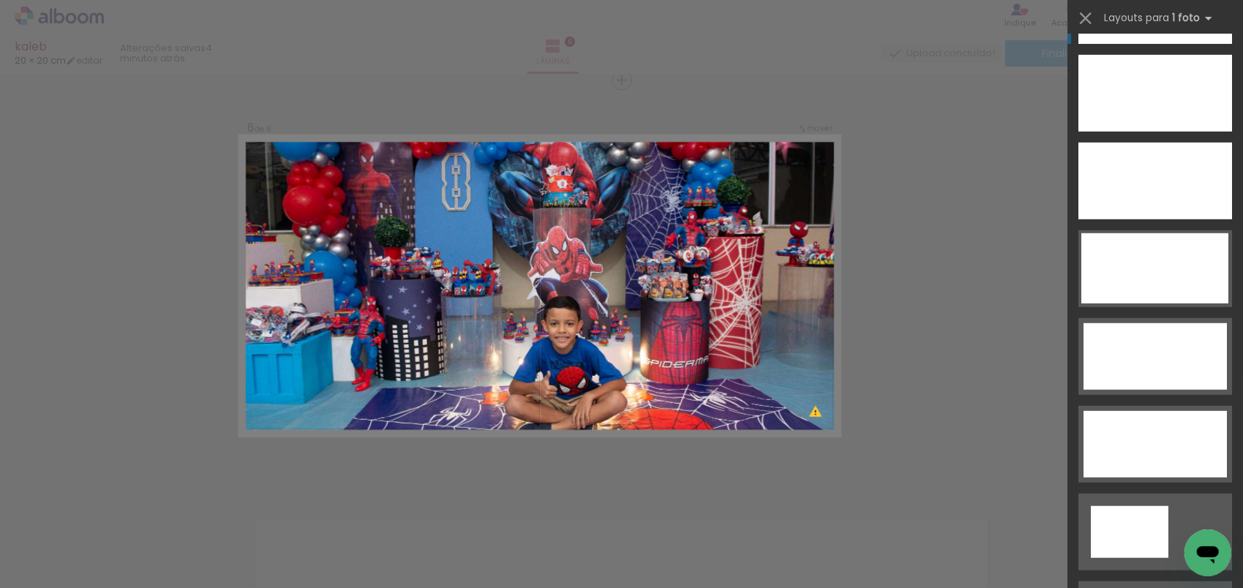
scroll to position [4477, 0]
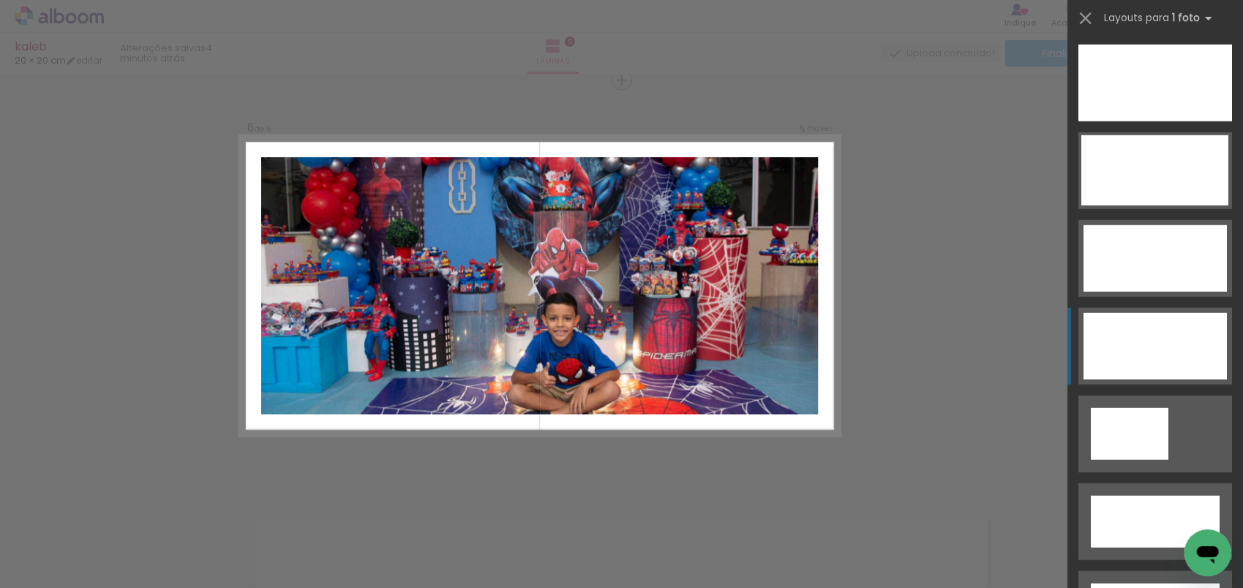
click at [1201, 374] on div at bounding box center [1154, 346] width 143 height 67
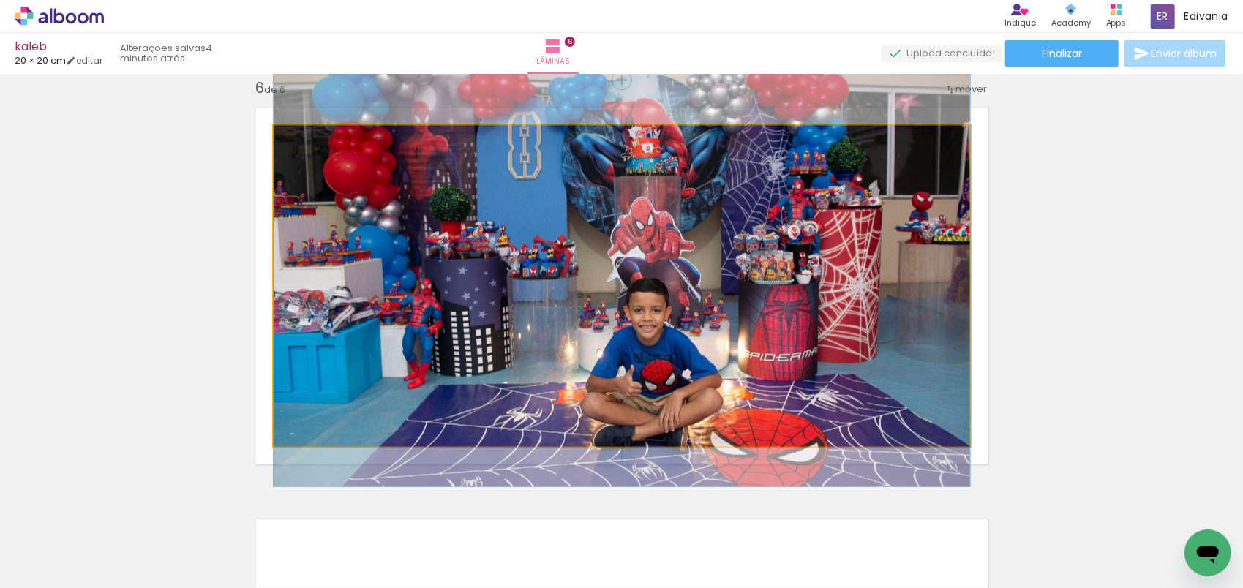
drag, startPoint x: 661, startPoint y: 323, endPoint x: 666, endPoint y: 311, distance: 13.4
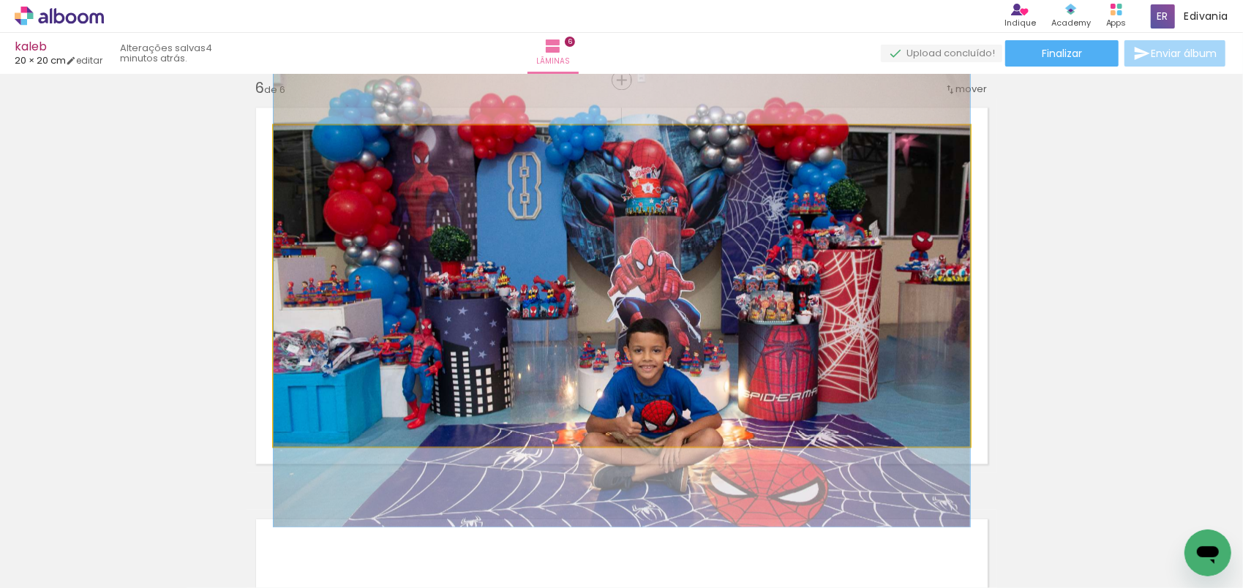
drag, startPoint x: 724, startPoint y: 305, endPoint x: 729, endPoint y: 336, distance: 31.8
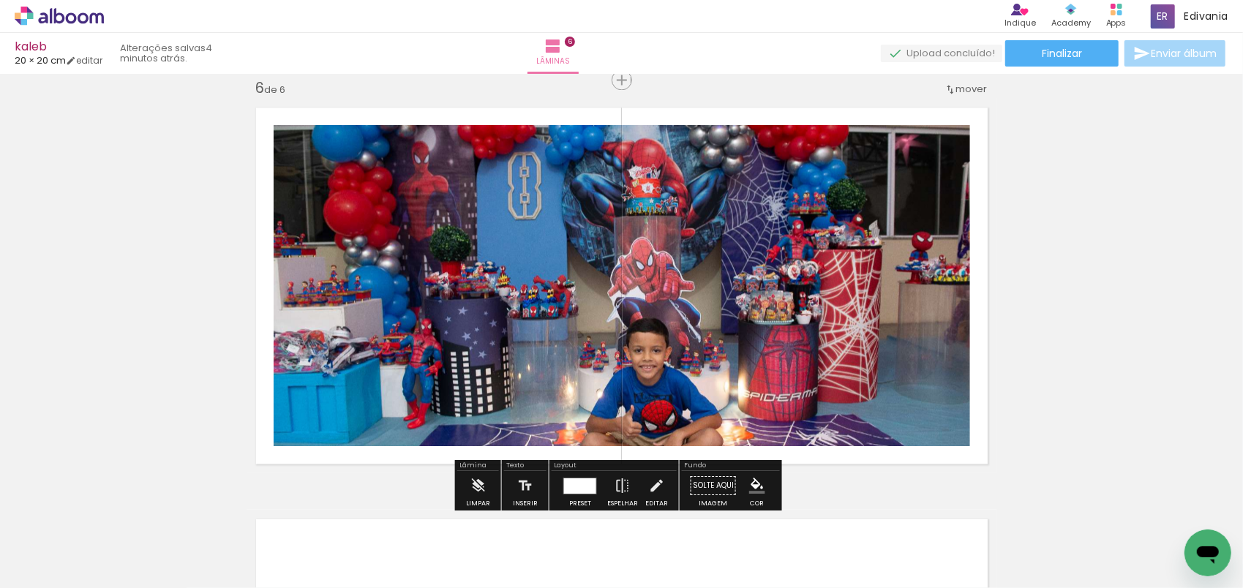
drag, startPoint x: 573, startPoint y: 483, endPoint x: 685, endPoint y: 417, distance: 129.8
click at [573, 483] on div at bounding box center [580, 485] width 32 height 15
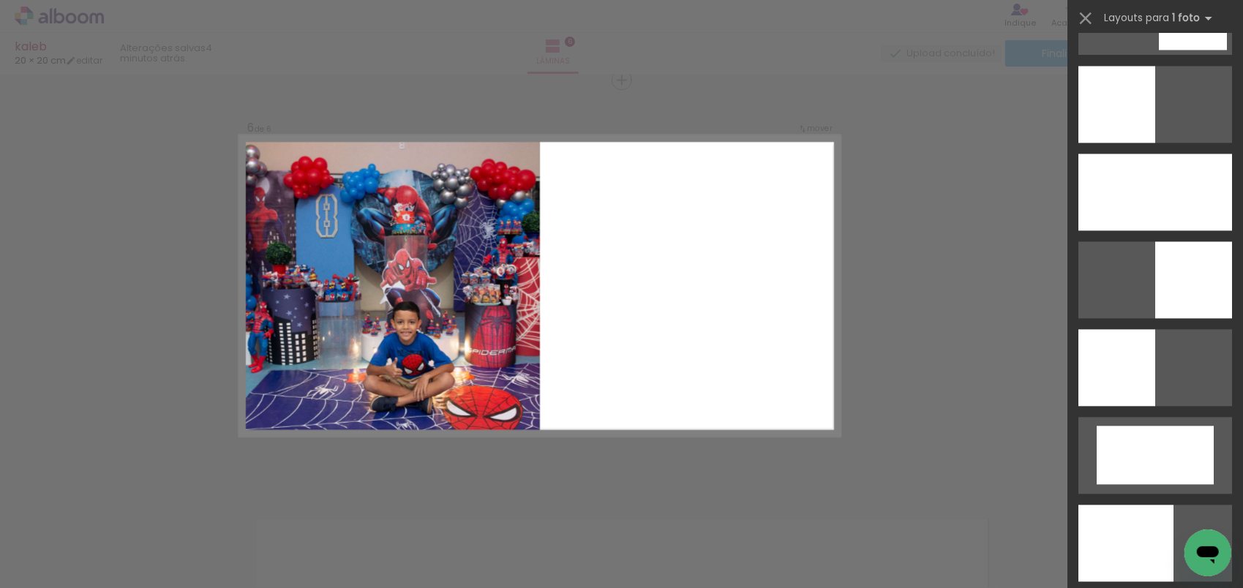
scroll to position [1991, 0]
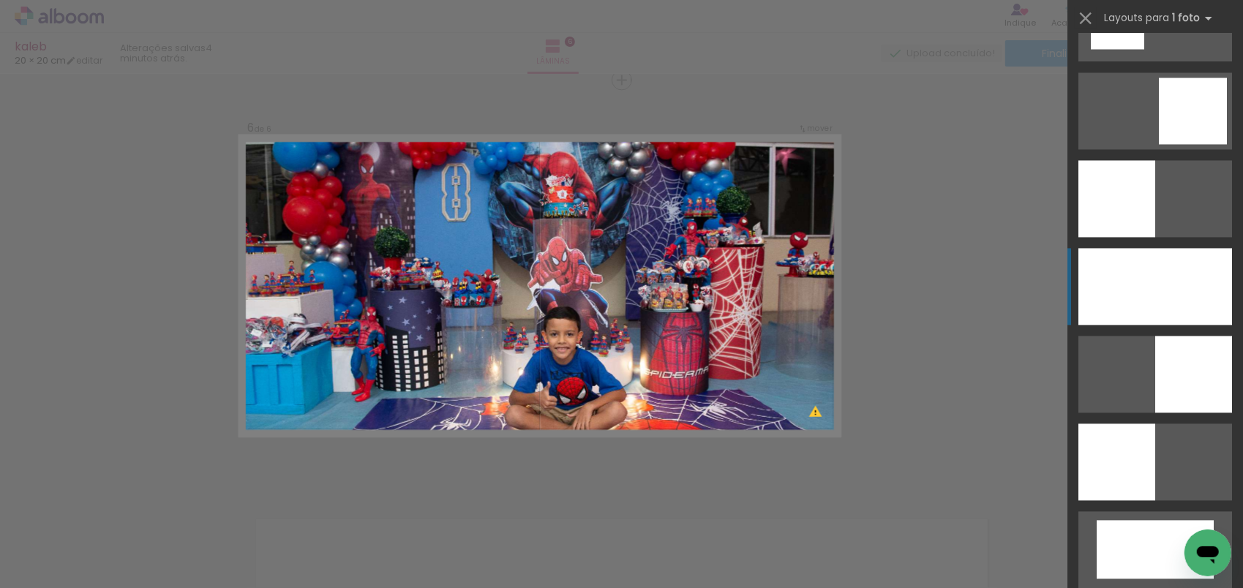
click at [1107, 274] on div at bounding box center [1155, 286] width 154 height 77
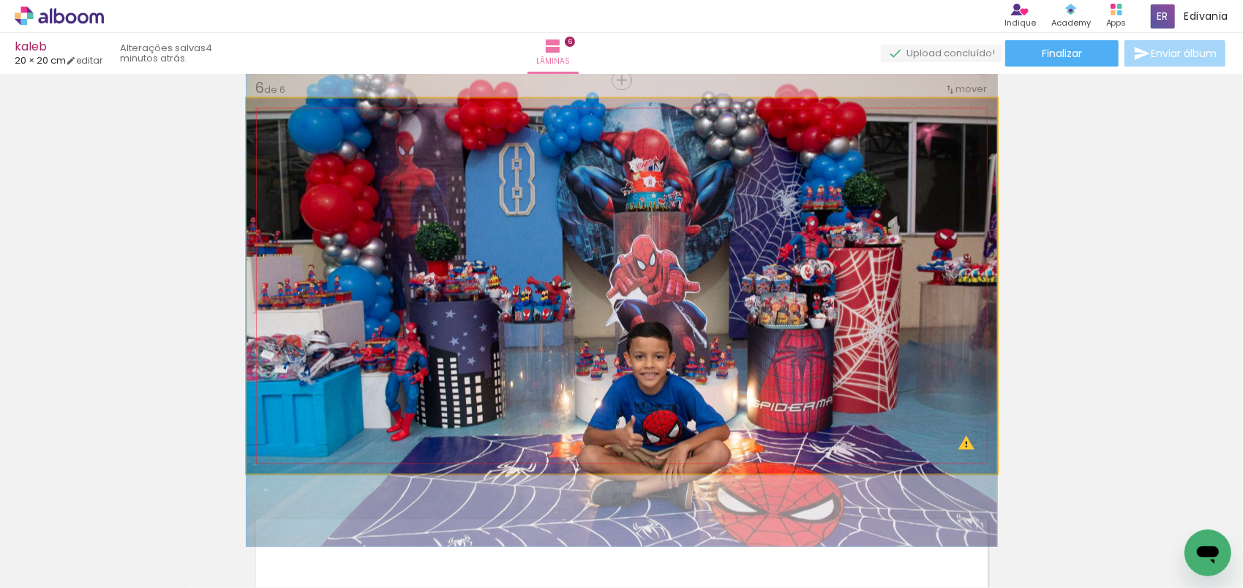
drag, startPoint x: 600, startPoint y: 247, endPoint x: 608, endPoint y: 257, distance: 13.0
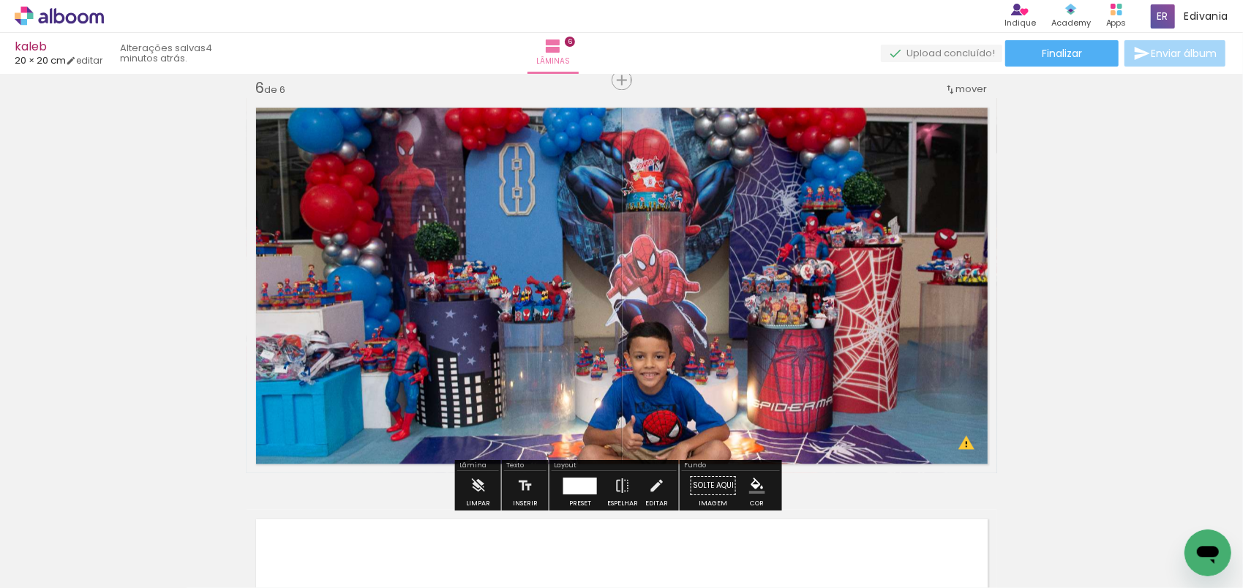
drag, startPoint x: 577, startPoint y: 490, endPoint x: 604, endPoint y: 473, distance: 32.3
click at [576, 490] on div at bounding box center [580, 485] width 34 height 17
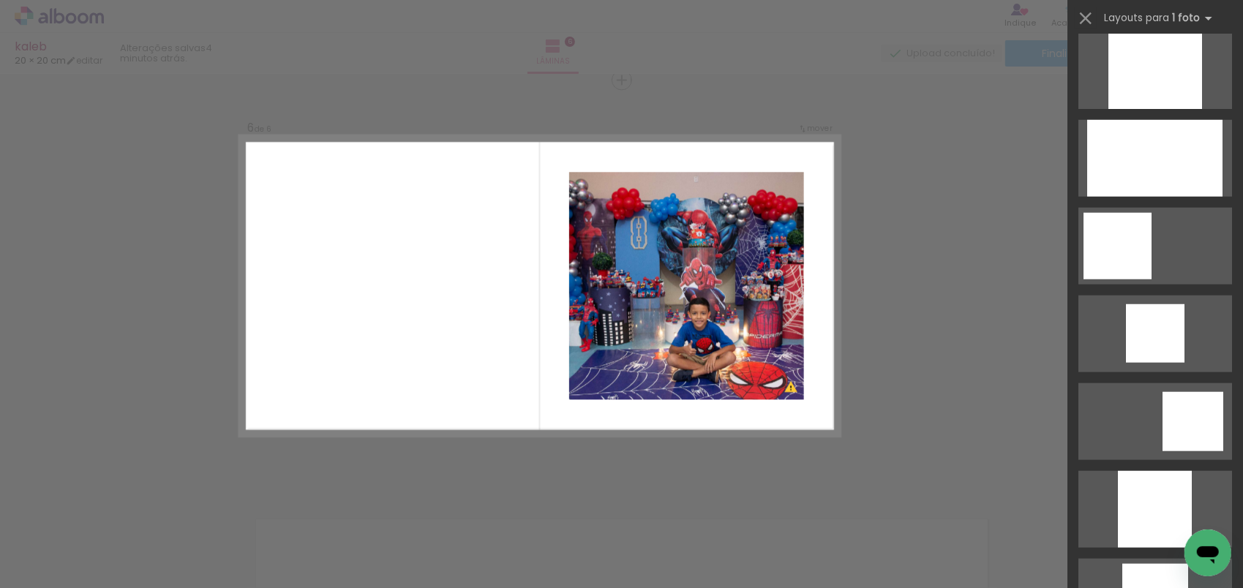
scroll to position [805, 0]
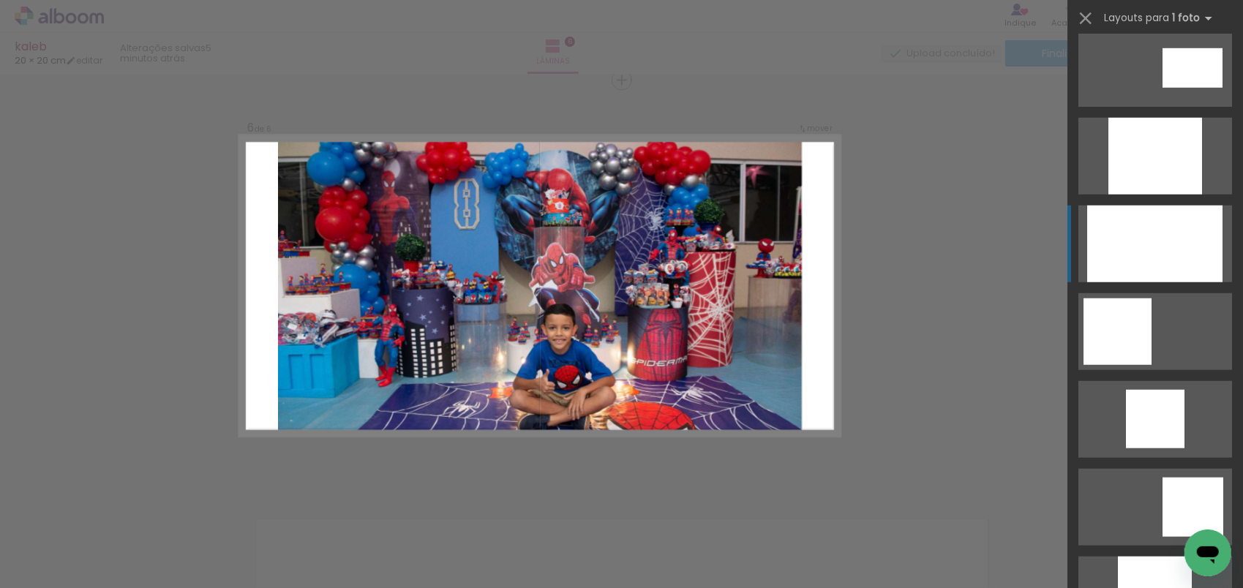
click at [1127, 260] on div at bounding box center [1154, 244] width 135 height 77
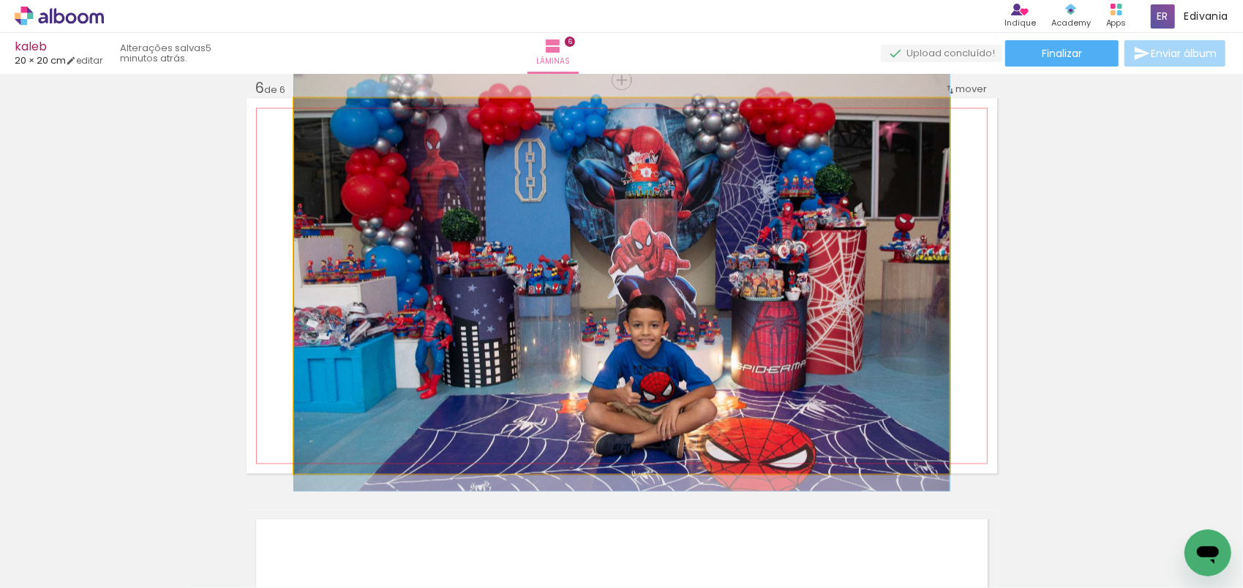
drag, startPoint x: 703, startPoint y: 293, endPoint x: 701, endPoint y: 279, distance: 13.3
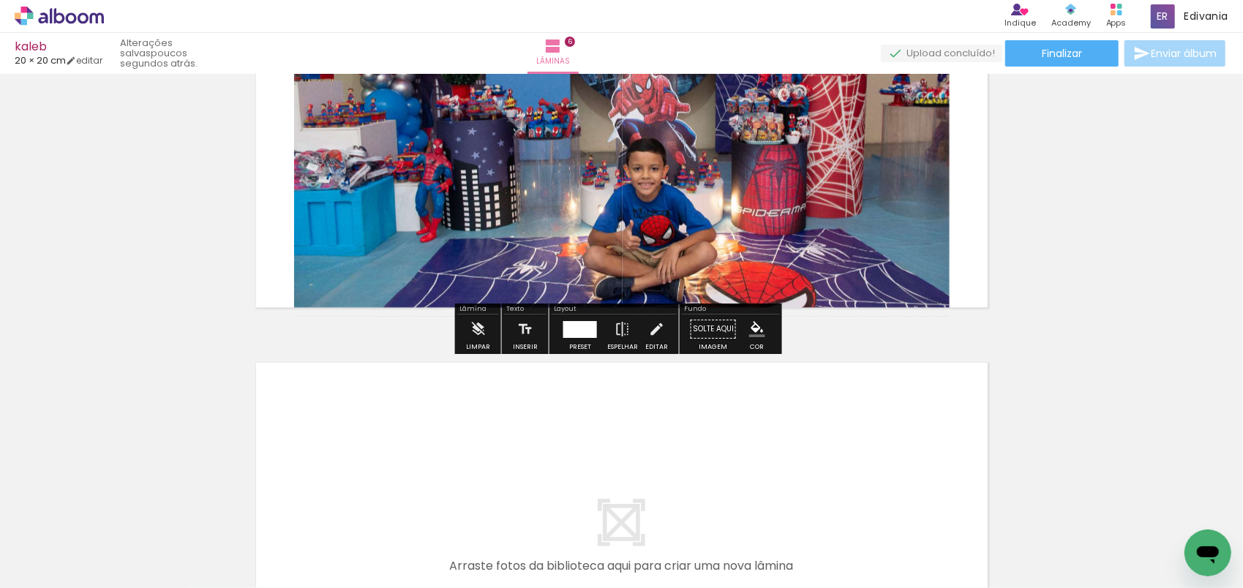
scroll to position [2443, 0]
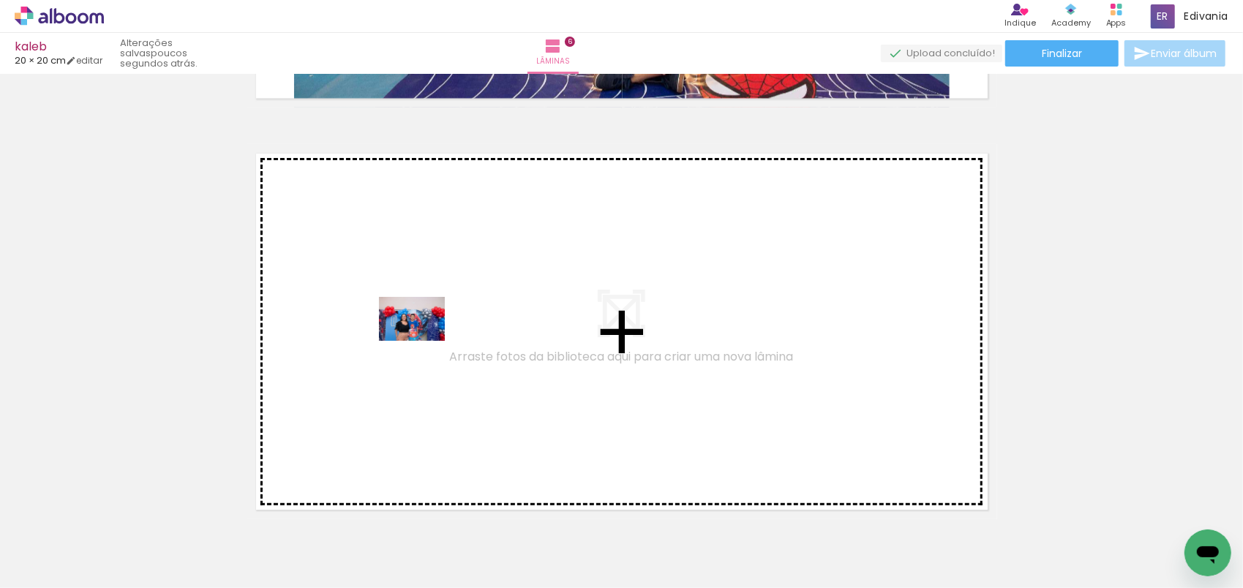
drag, startPoint x: 359, startPoint y: 538, endPoint x: 423, endPoint y: 341, distance: 207.5
click at [423, 341] on quentale-workspace at bounding box center [621, 294] width 1243 height 588
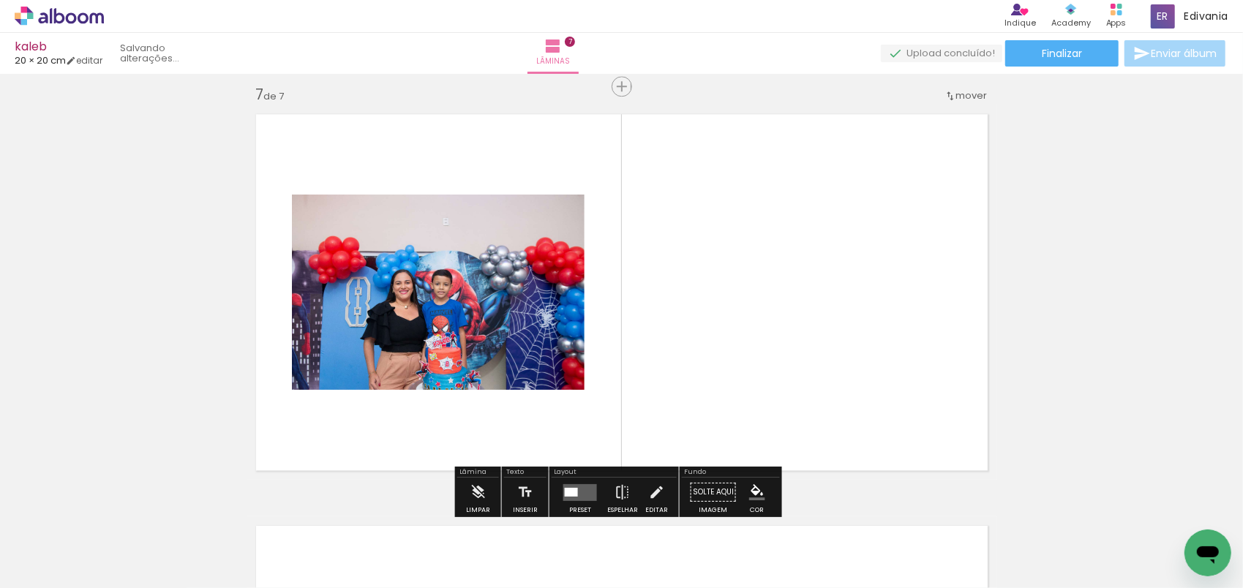
scroll to position [2489, 0]
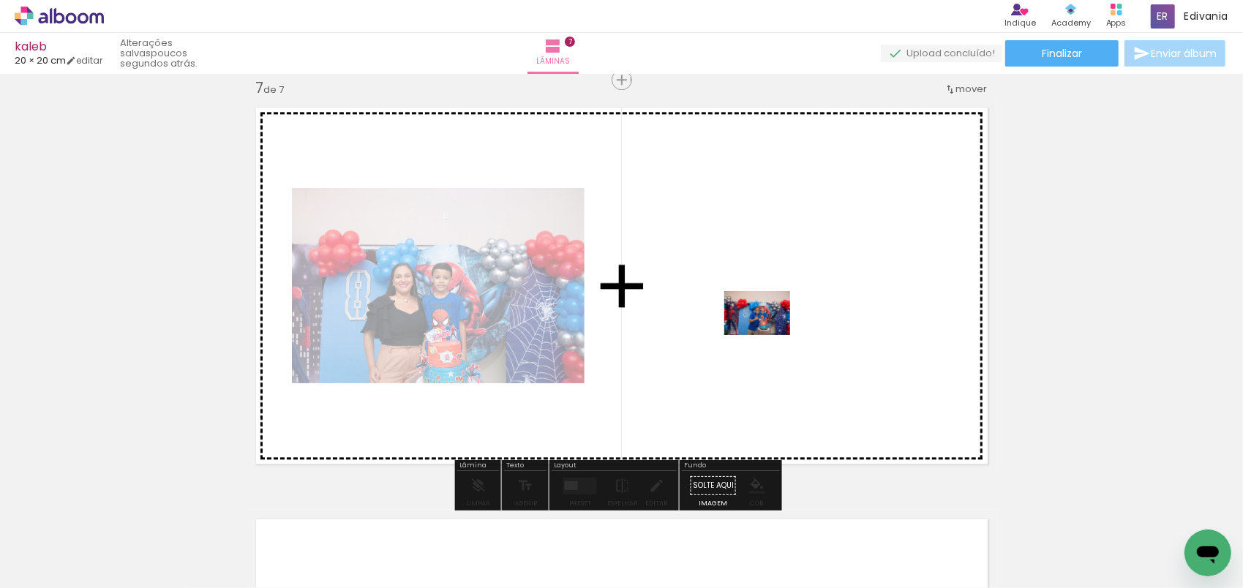
drag, startPoint x: 458, startPoint y: 544, endPoint x: 768, endPoint y: 335, distance: 374.1
click at [768, 335] on quentale-workspace at bounding box center [621, 294] width 1243 height 588
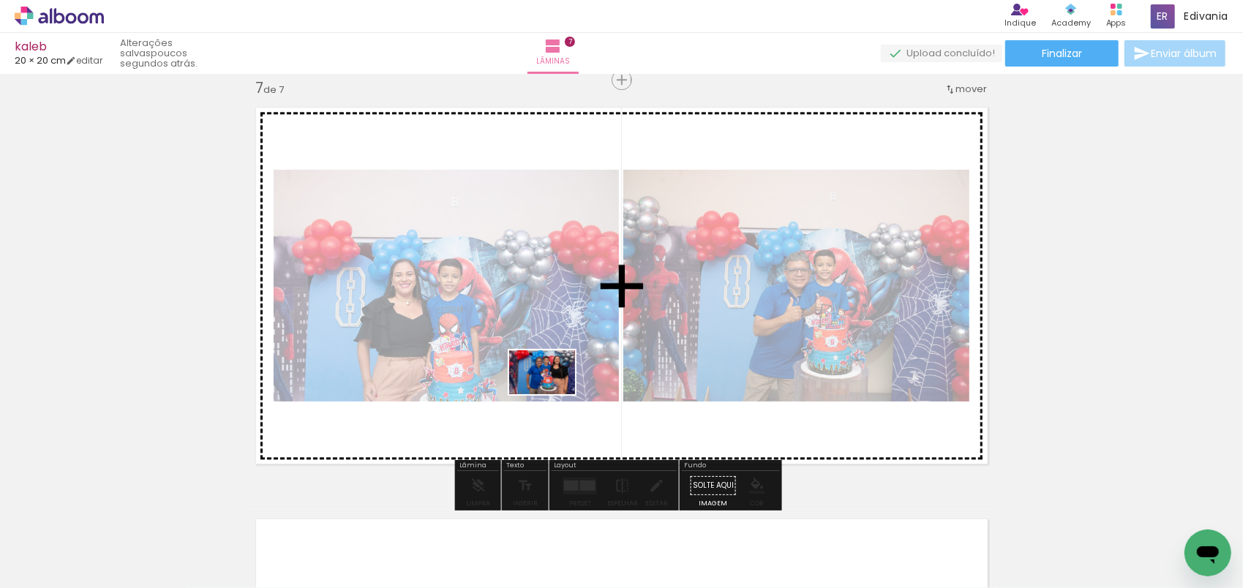
drag, startPoint x: 541, startPoint y: 546, endPoint x: 553, endPoint y: 394, distance: 152.6
click at [553, 394] on quentale-workspace at bounding box center [621, 294] width 1243 height 588
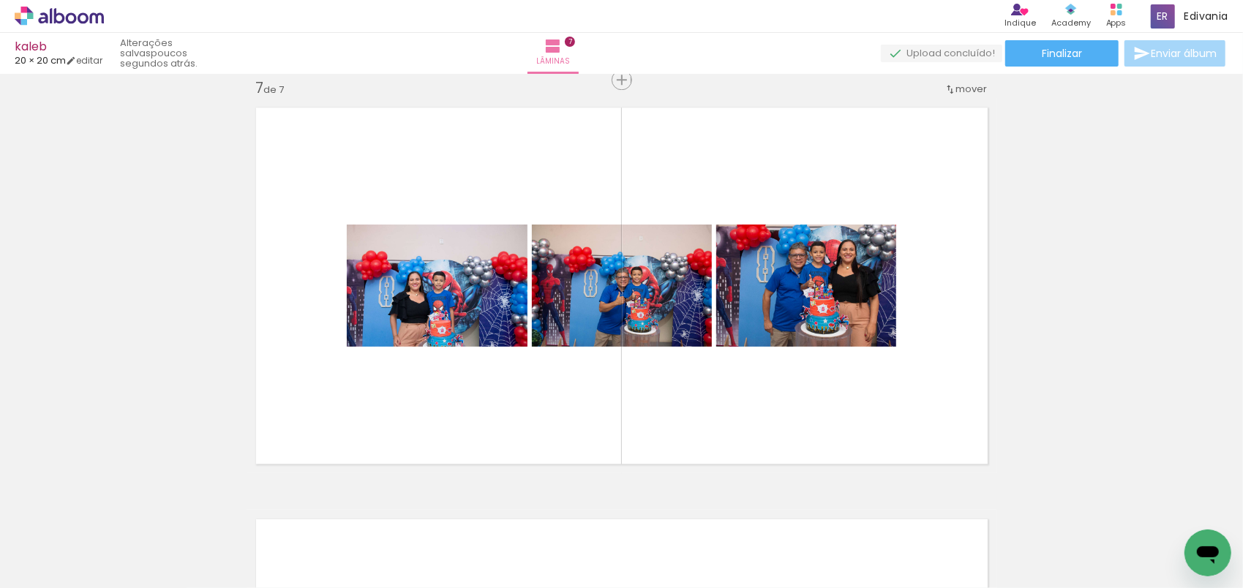
scroll to position [0, 1682]
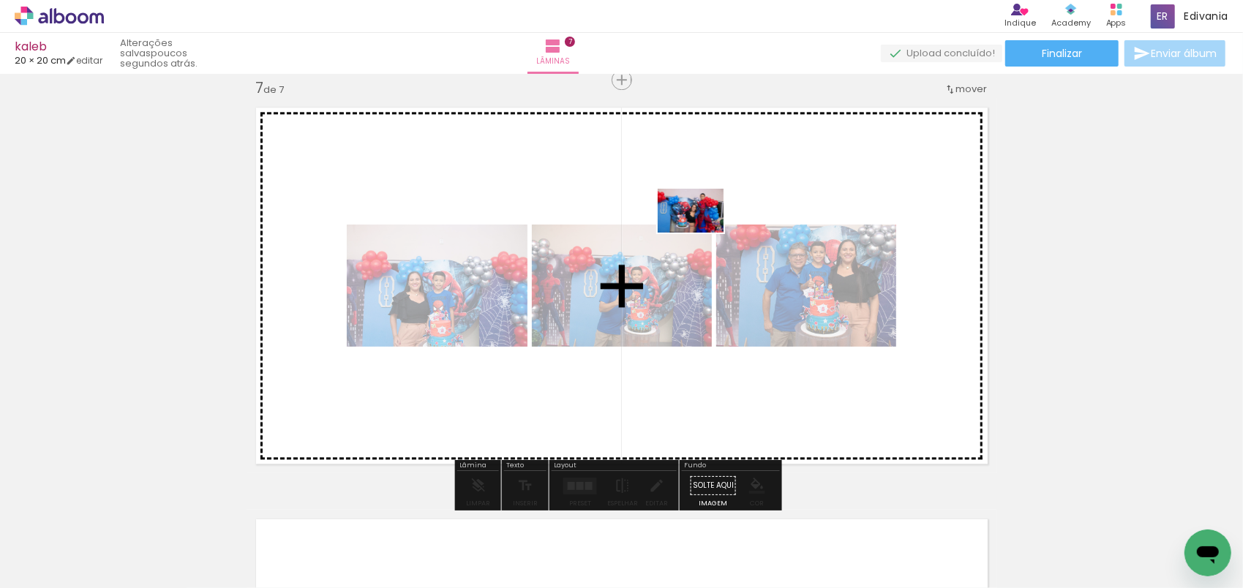
drag, startPoint x: 928, startPoint y: 543, endPoint x: 697, endPoint y: 233, distance: 386.8
click at [701, 233] on quentale-workspace at bounding box center [621, 294] width 1243 height 588
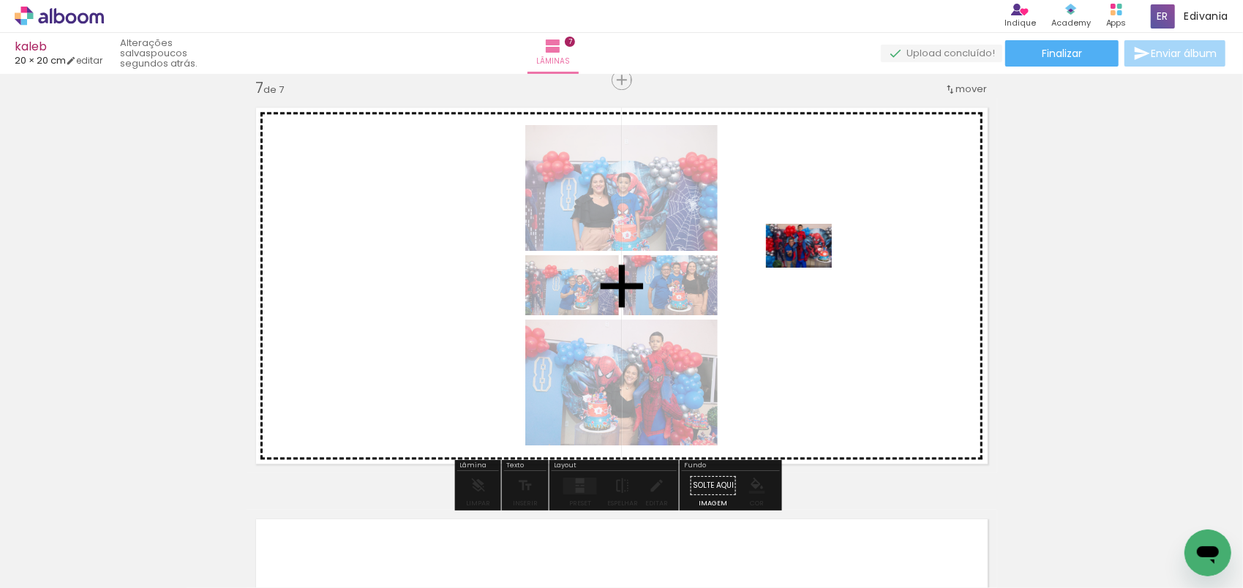
drag, startPoint x: 849, startPoint y: 543, endPoint x: 843, endPoint y: 503, distance: 40.7
click at [808, 272] on quentale-workspace at bounding box center [621, 294] width 1243 height 588
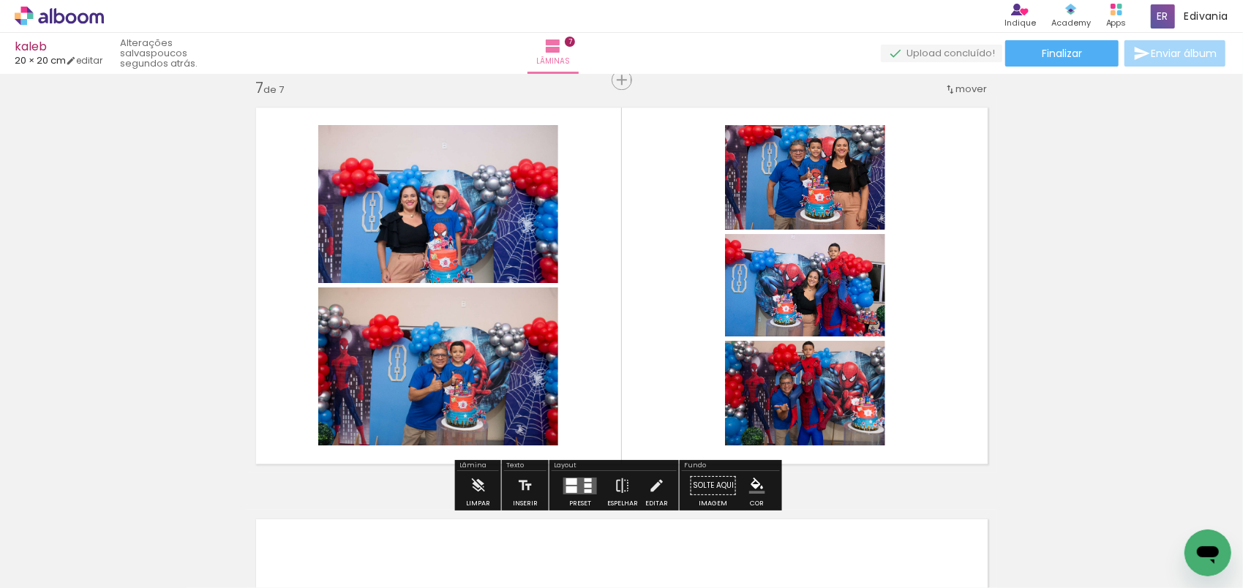
scroll to position [0, 1830]
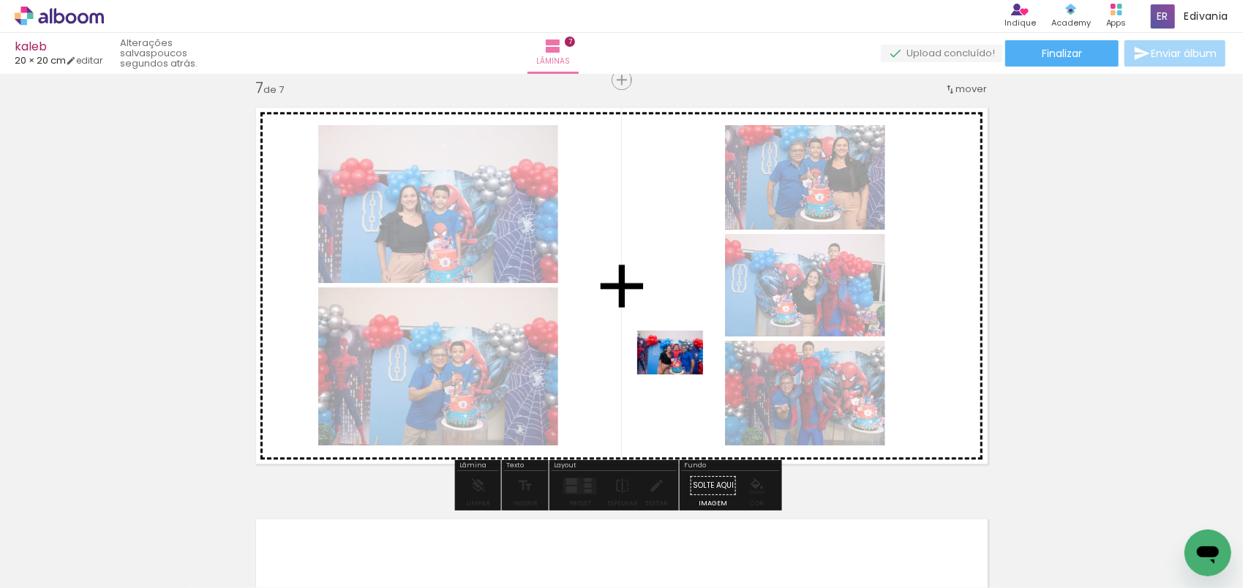
drag, startPoint x: 1179, startPoint y: 543, endPoint x: 629, endPoint y: 357, distance: 580.6
click at [629, 357] on quentale-workspace at bounding box center [621, 294] width 1243 height 588
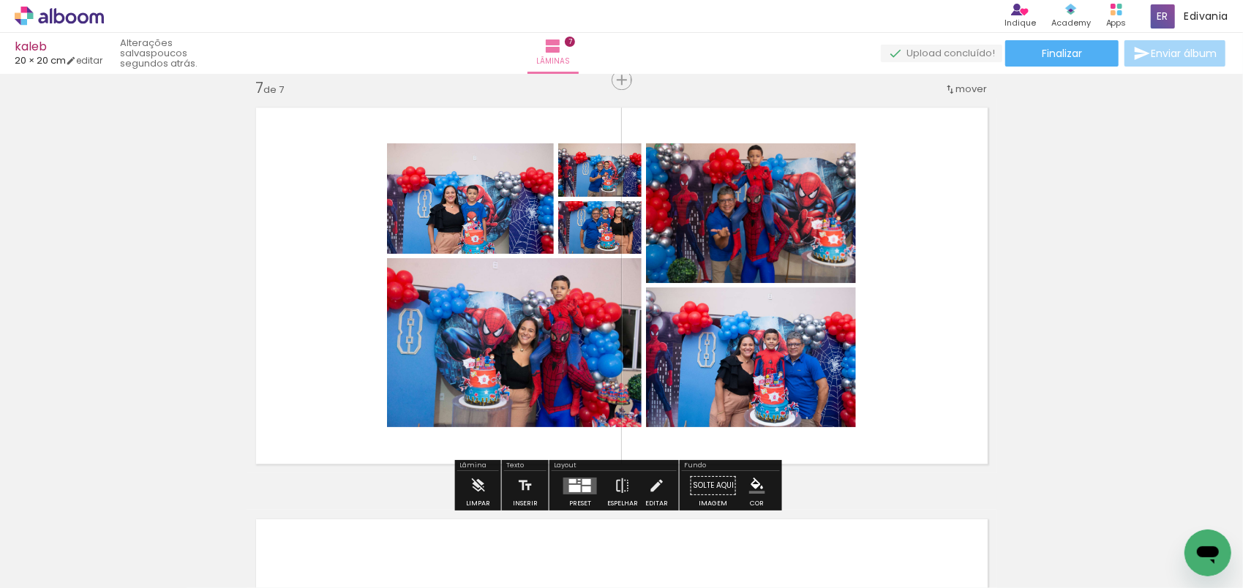
click at [582, 489] on div at bounding box center [586, 489] width 9 height 6
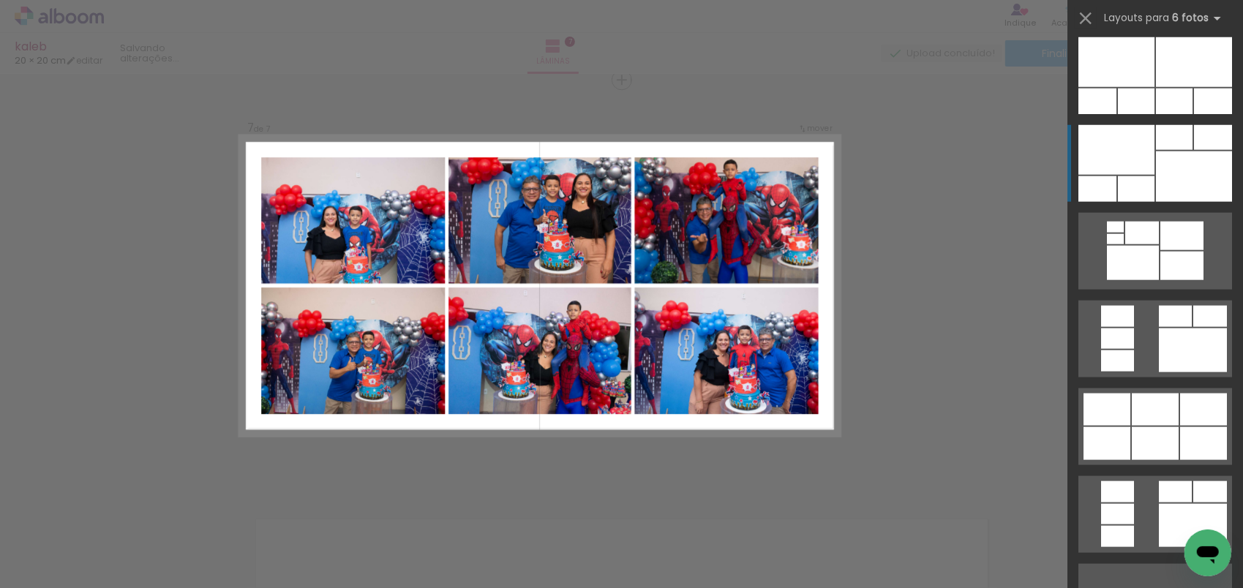
scroll to position [1097, 0]
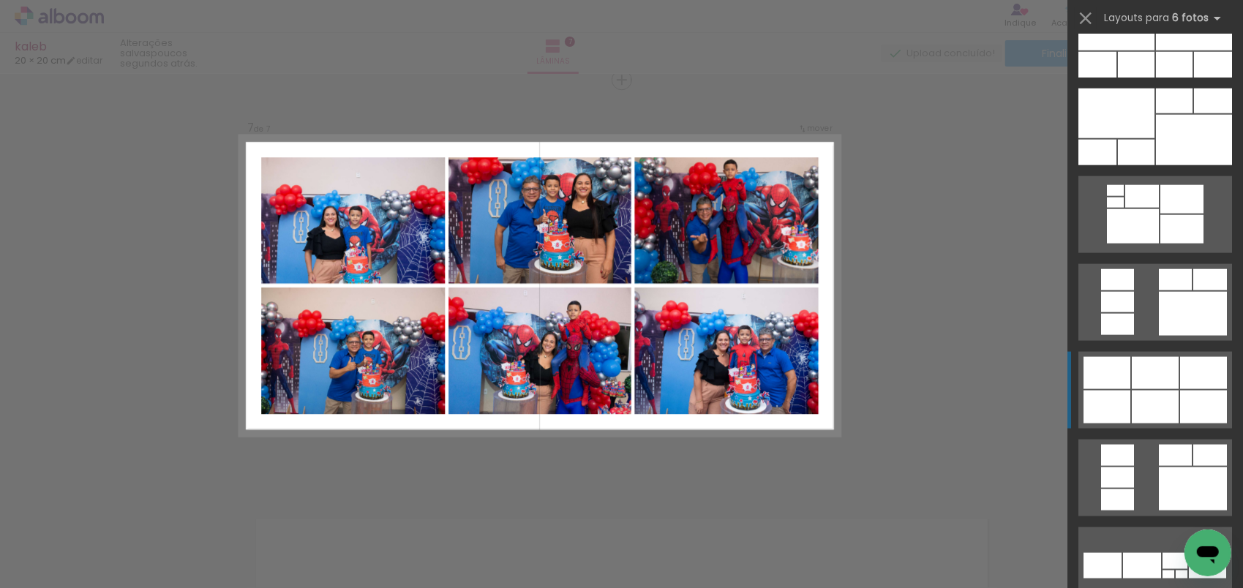
click at [1132, 385] on div at bounding box center [1155, 373] width 47 height 32
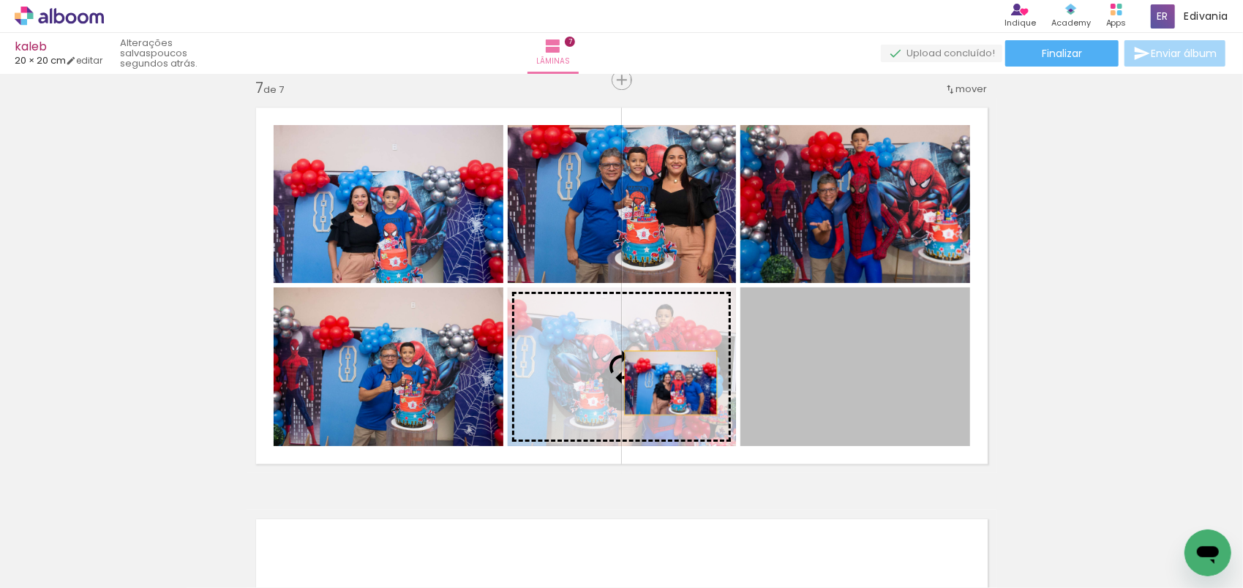
drag, startPoint x: 910, startPoint y: 374, endPoint x: 664, endPoint y: 383, distance: 245.9
click at [0, 0] on slot at bounding box center [0, 0] width 0 height 0
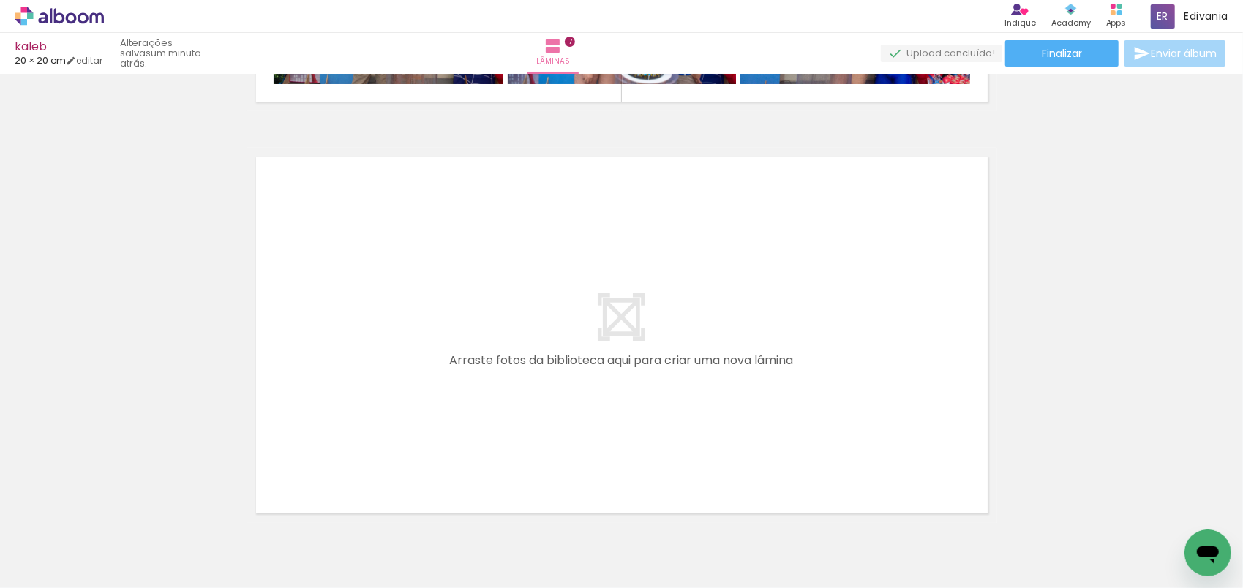
scroll to position [2855, 0]
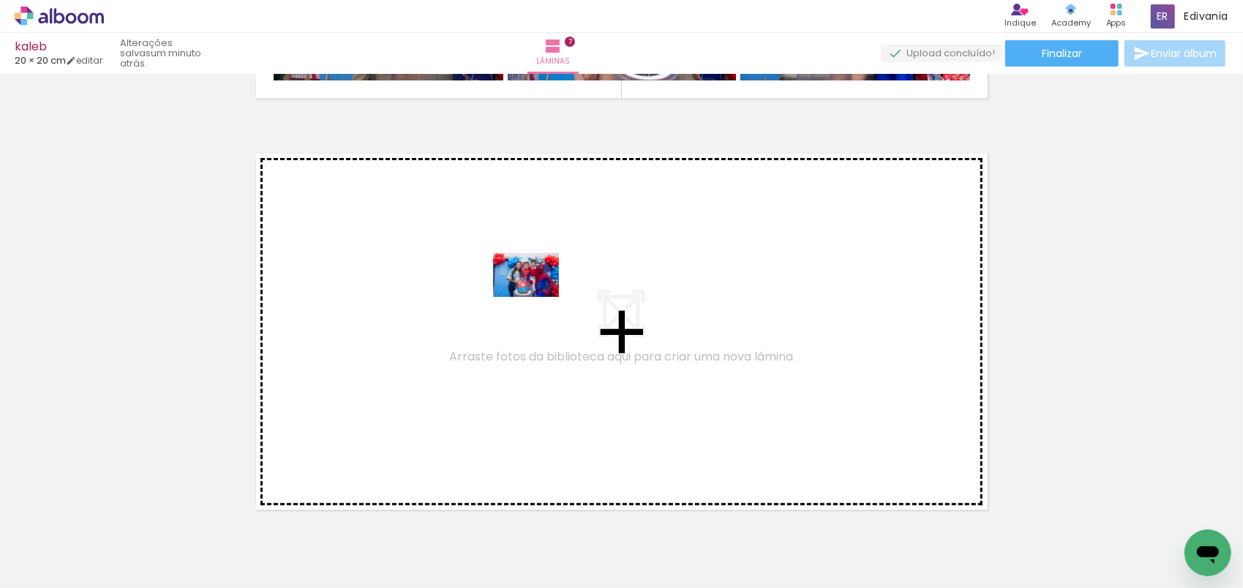
drag, startPoint x: 1100, startPoint y: 546, endPoint x: 537, endPoint y: 298, distance: 615.4
click at [537, 298] on quentale-workspace at bounding box center [621, 294] width 1243 height 588
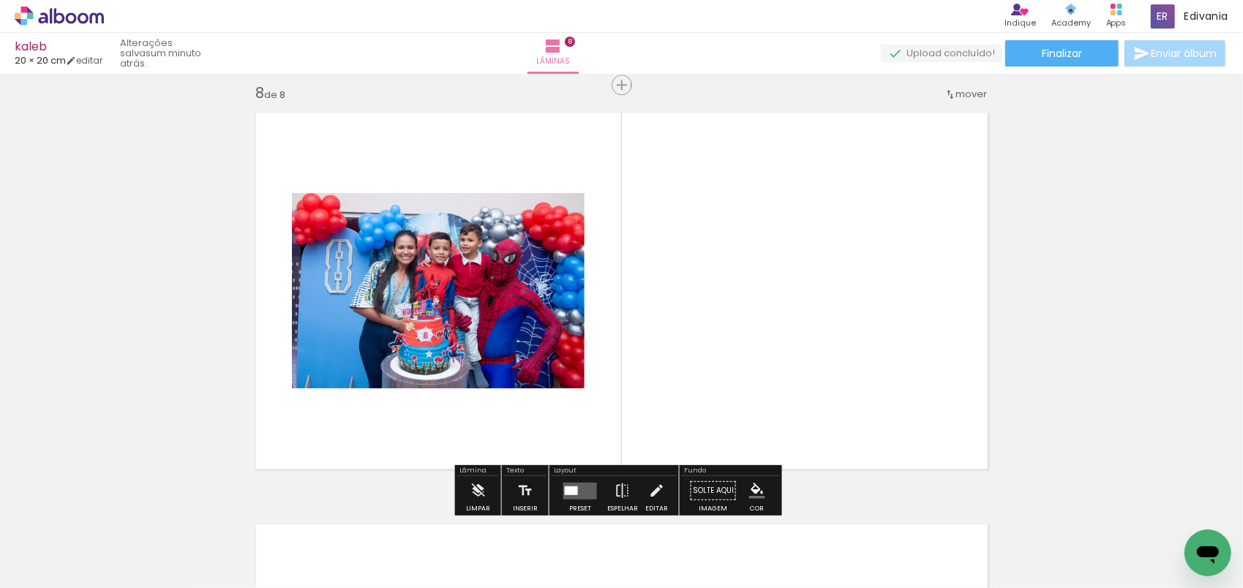
scroll to position [2901, 0]
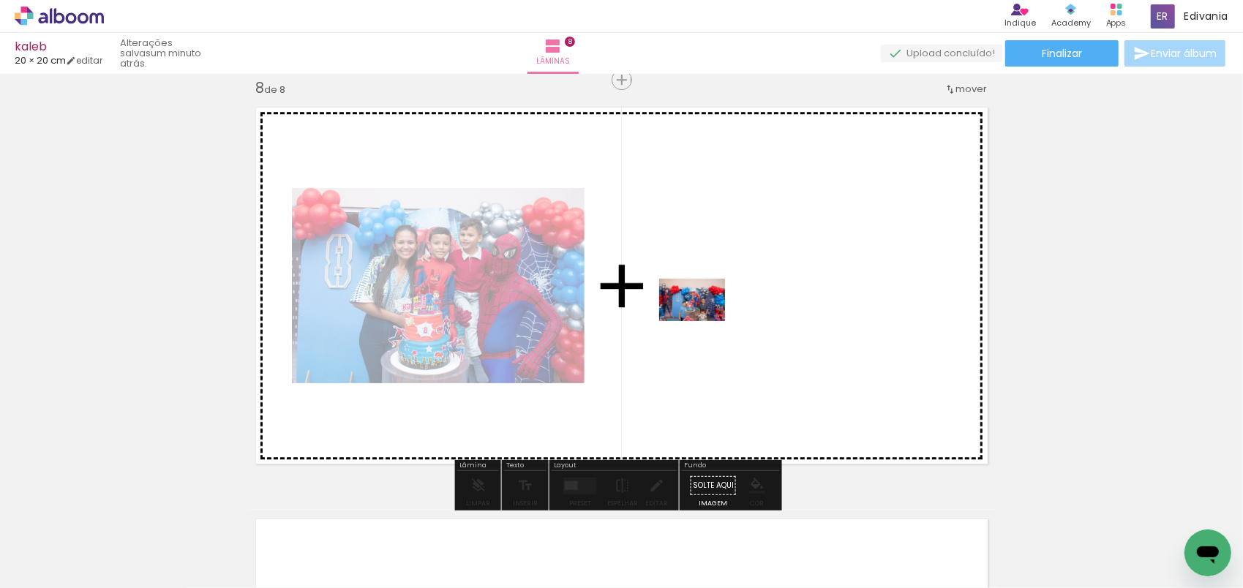
drag, startPoint x: 291, startPoint y: 544, endPoint x: 200, endPoint y: 497, distance: 102.1
click at [688, 331] on quentale-workspace at bounding box center [621, 294] width 1243 height 588
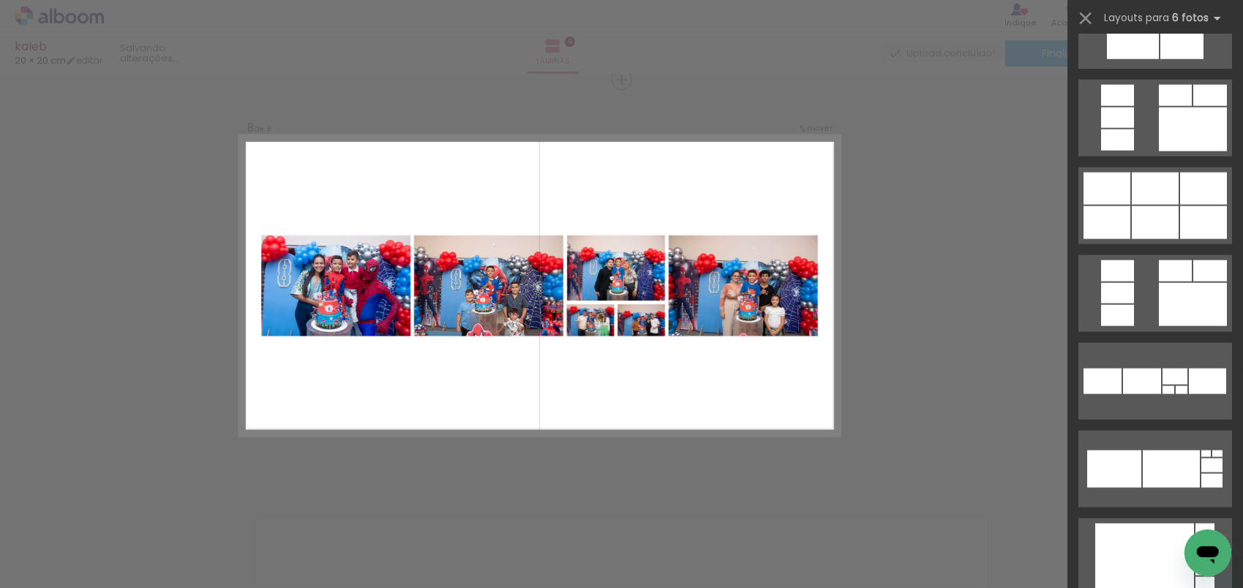
scroll to position [1317, 0]
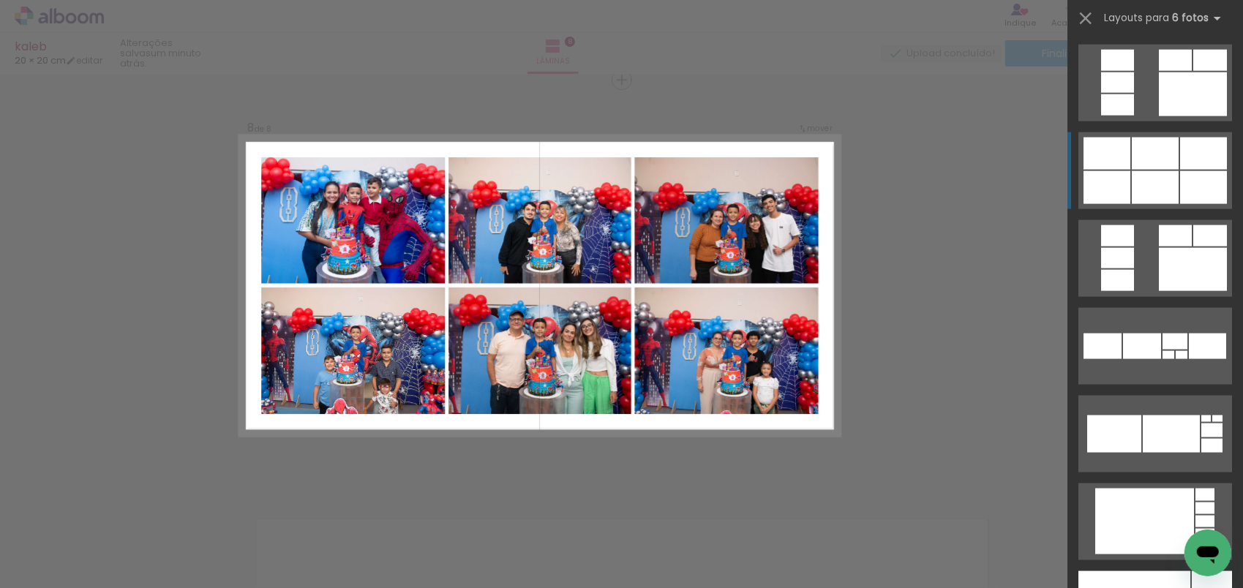
click at [1119, 168] on div at bounding box center [1106, 154] width 47 height 32
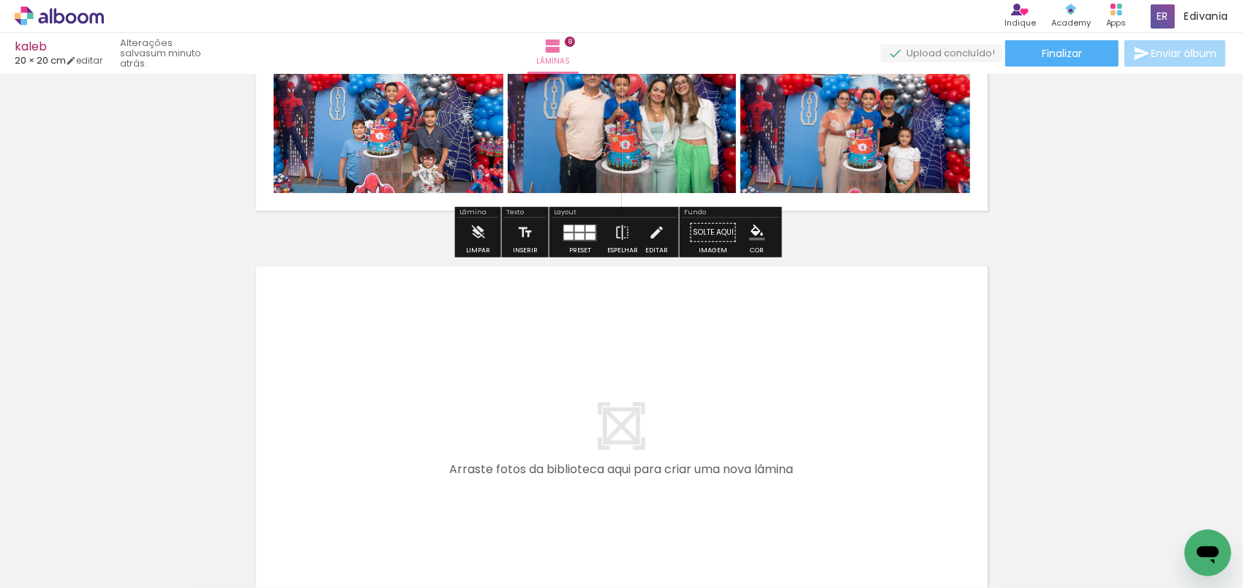
scroll to position [3194, 0]
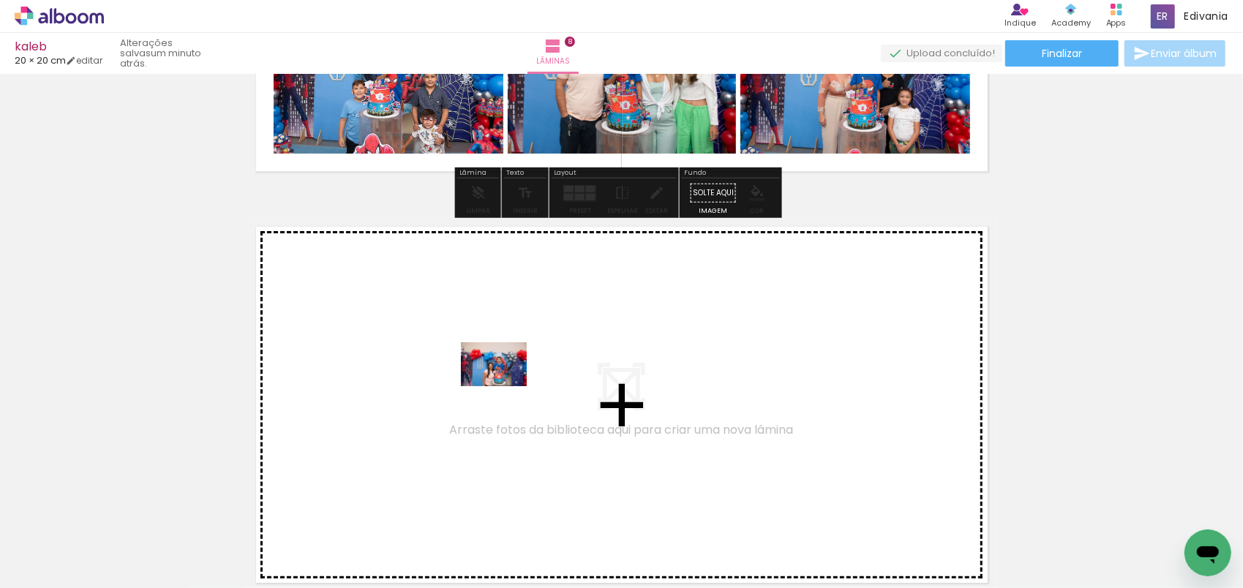
drag, startPoint x: 360, startPoint y: 546, endPoint x: 305, endPoint y: 503, distance: 69.3
click at [497, 388] on quentale-workspace at bounding box center [621, 294] width 1243 height 588
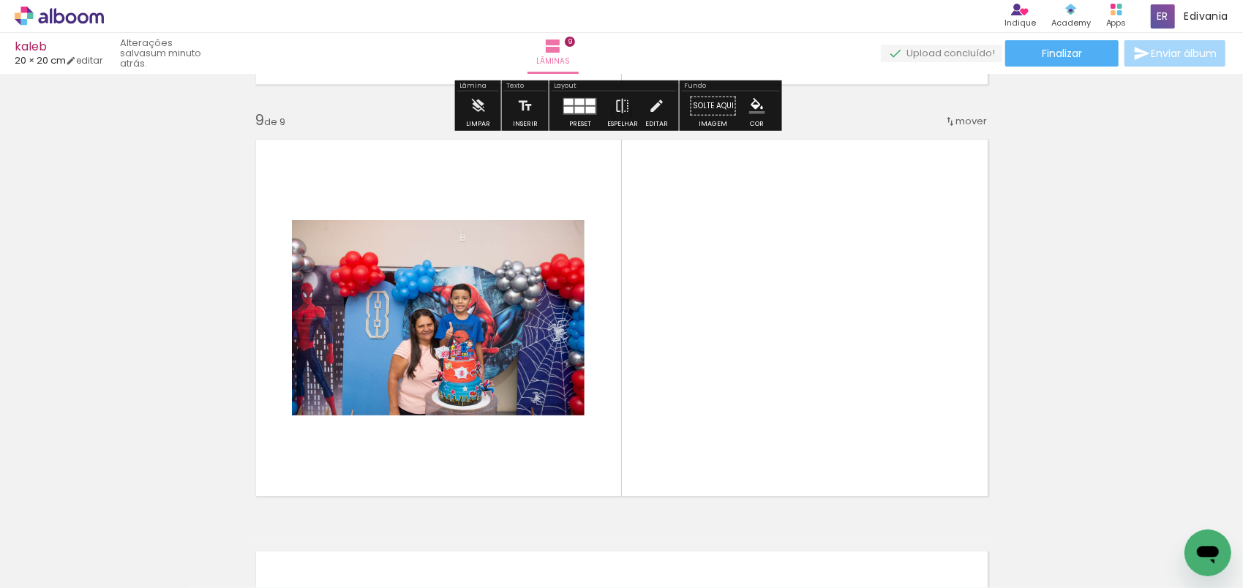
scroll to position [3313, 0]
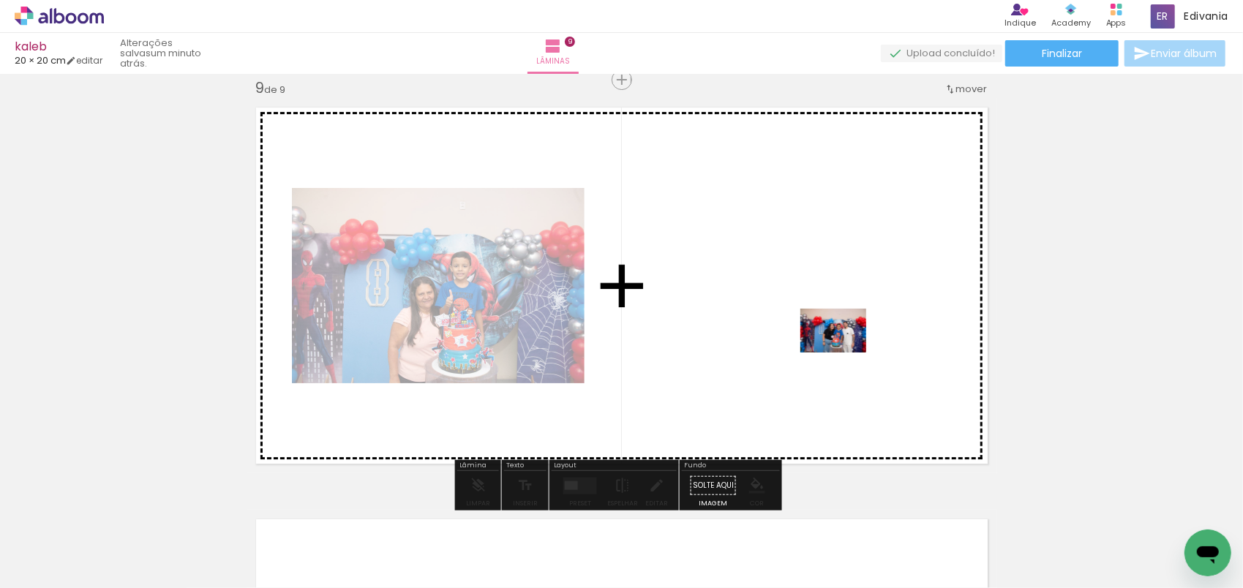
drag, startPoint x: 279, startPoint y: 541, endPoint x: 843, endPoint y: 353, distance: 594.0
click at [843, 353] on quentale-workspace at bounding box center [621, 294] width 1243 height 588
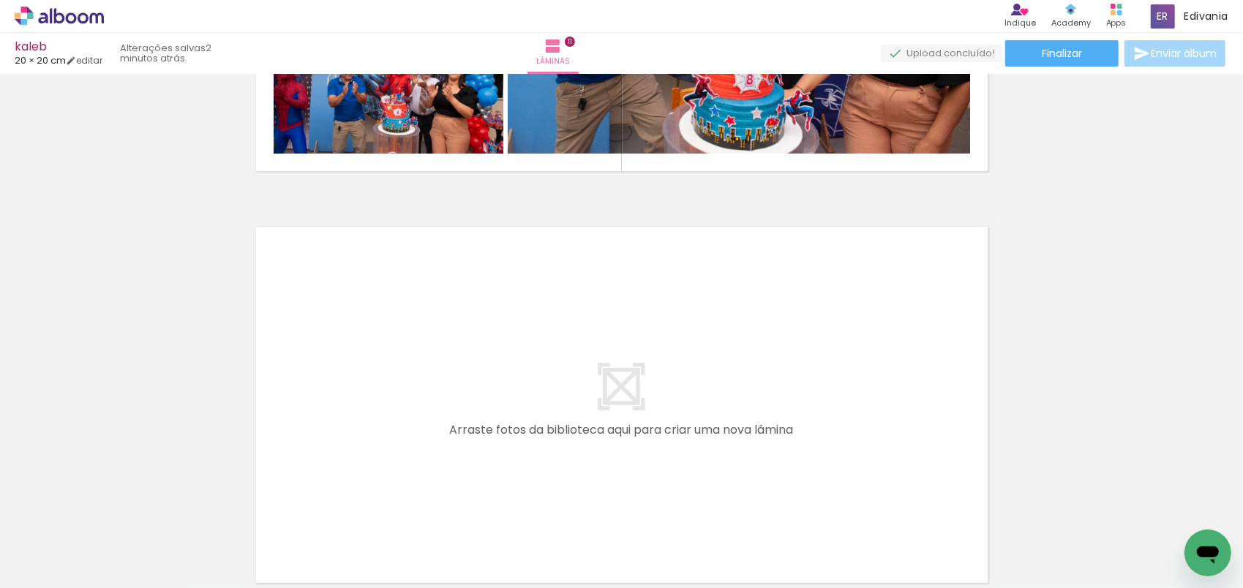
scroll to position [1361, 0]
